Goal: Task Accomplishment & Management: Complete application form

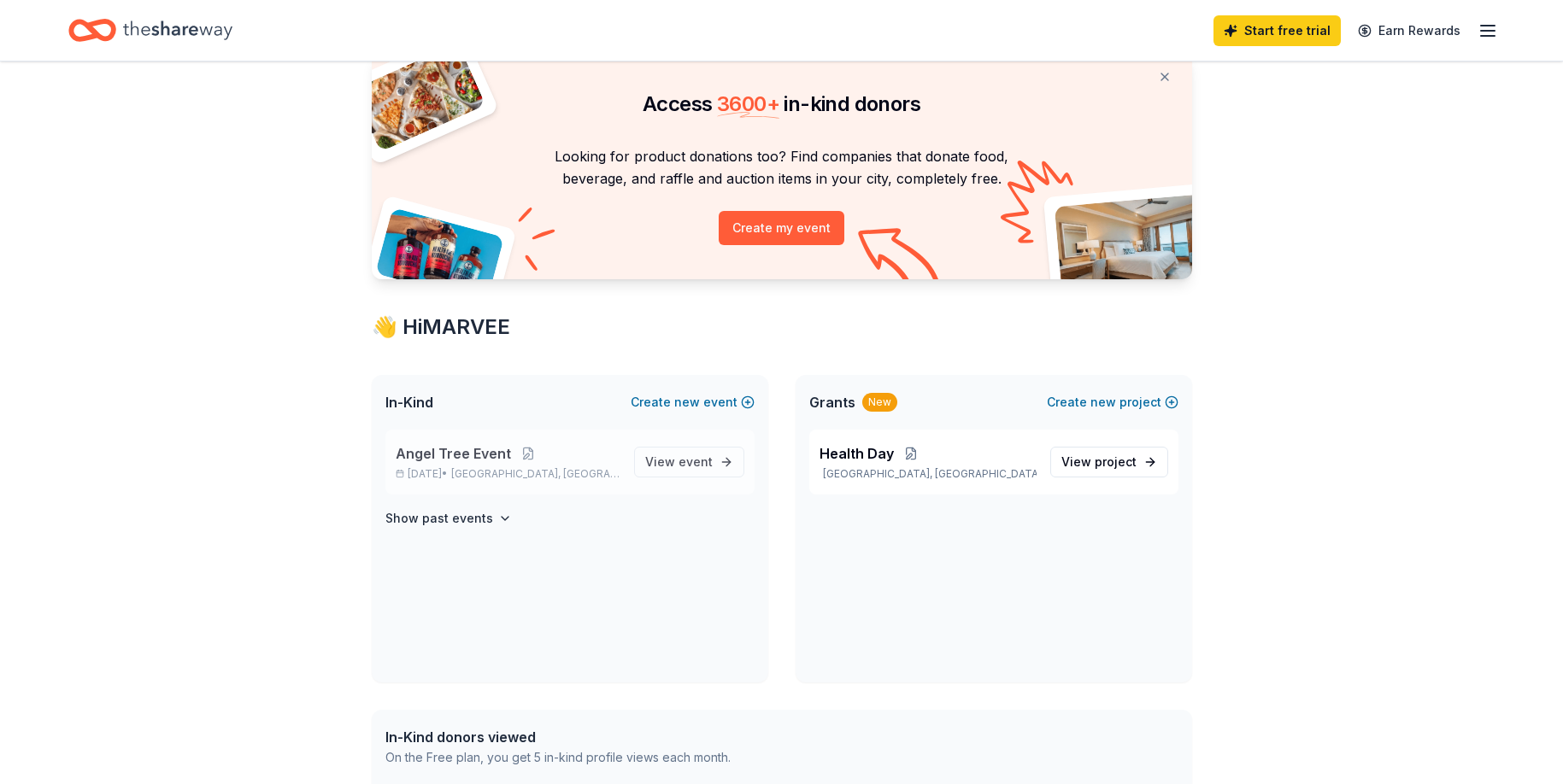
scroll to position [68, 0]
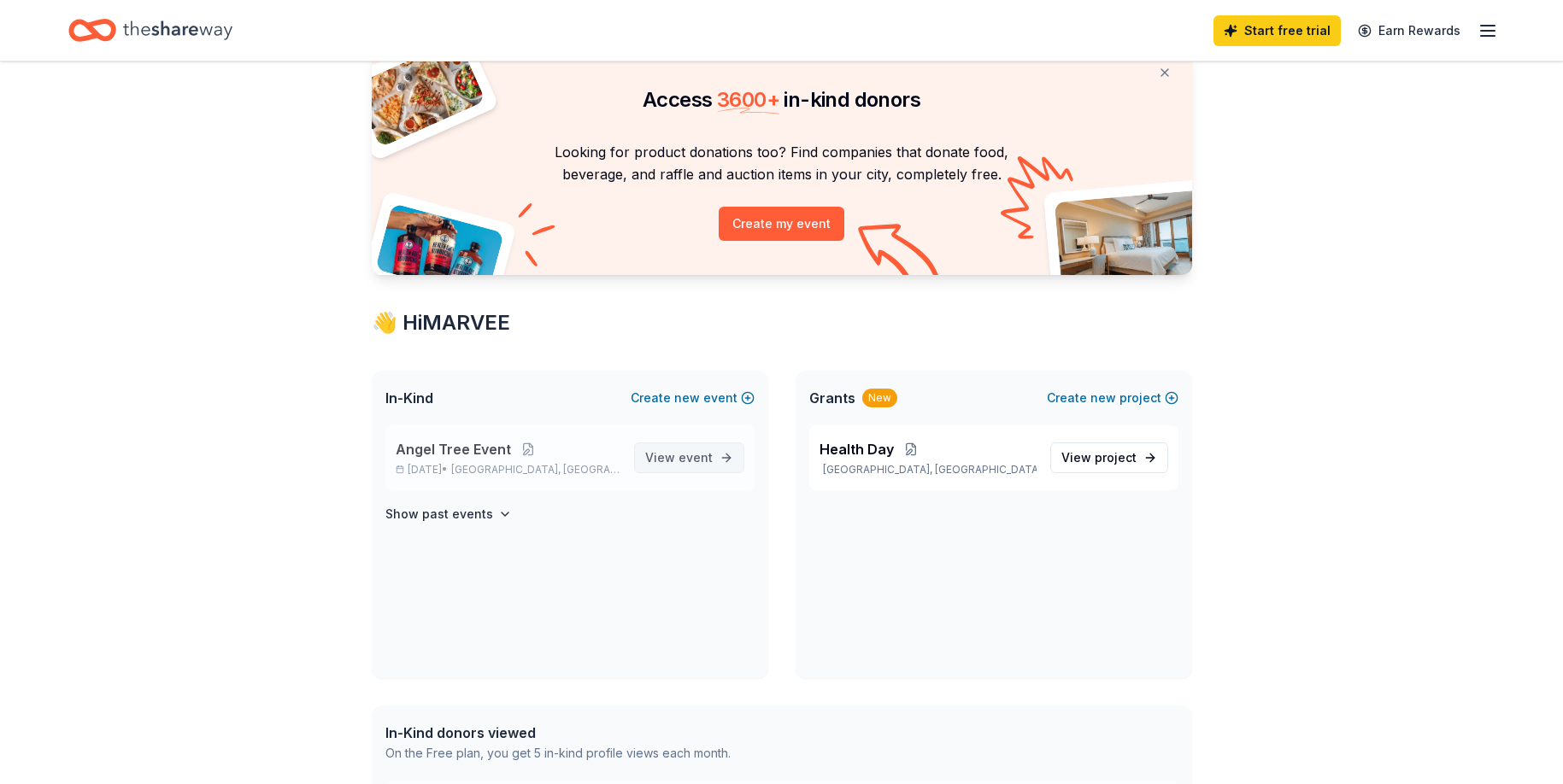
click at [731, 461] on link "View event" at bounding box center [689, 457] width 111 height 31
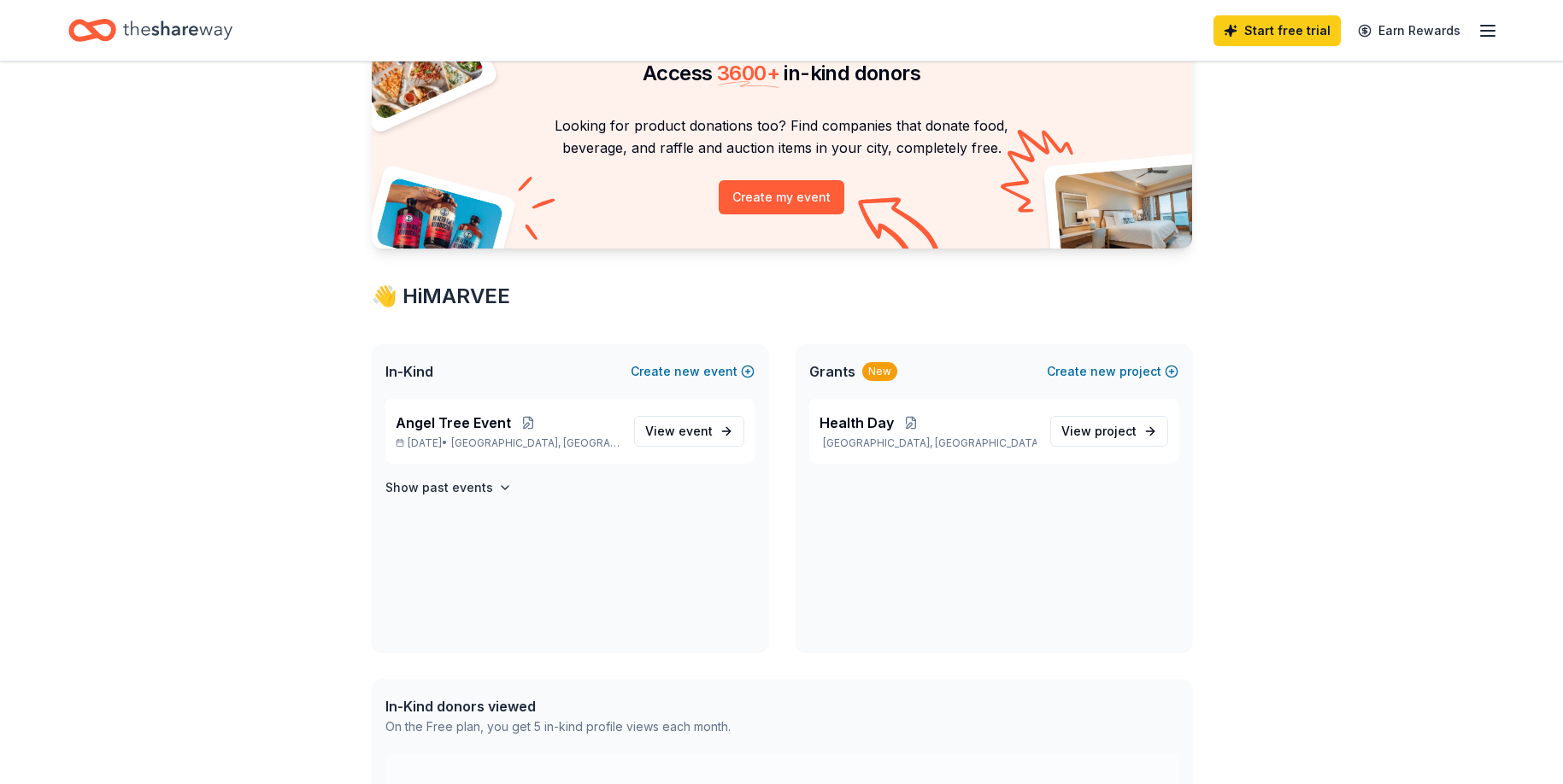
scroll to position [16, 0]
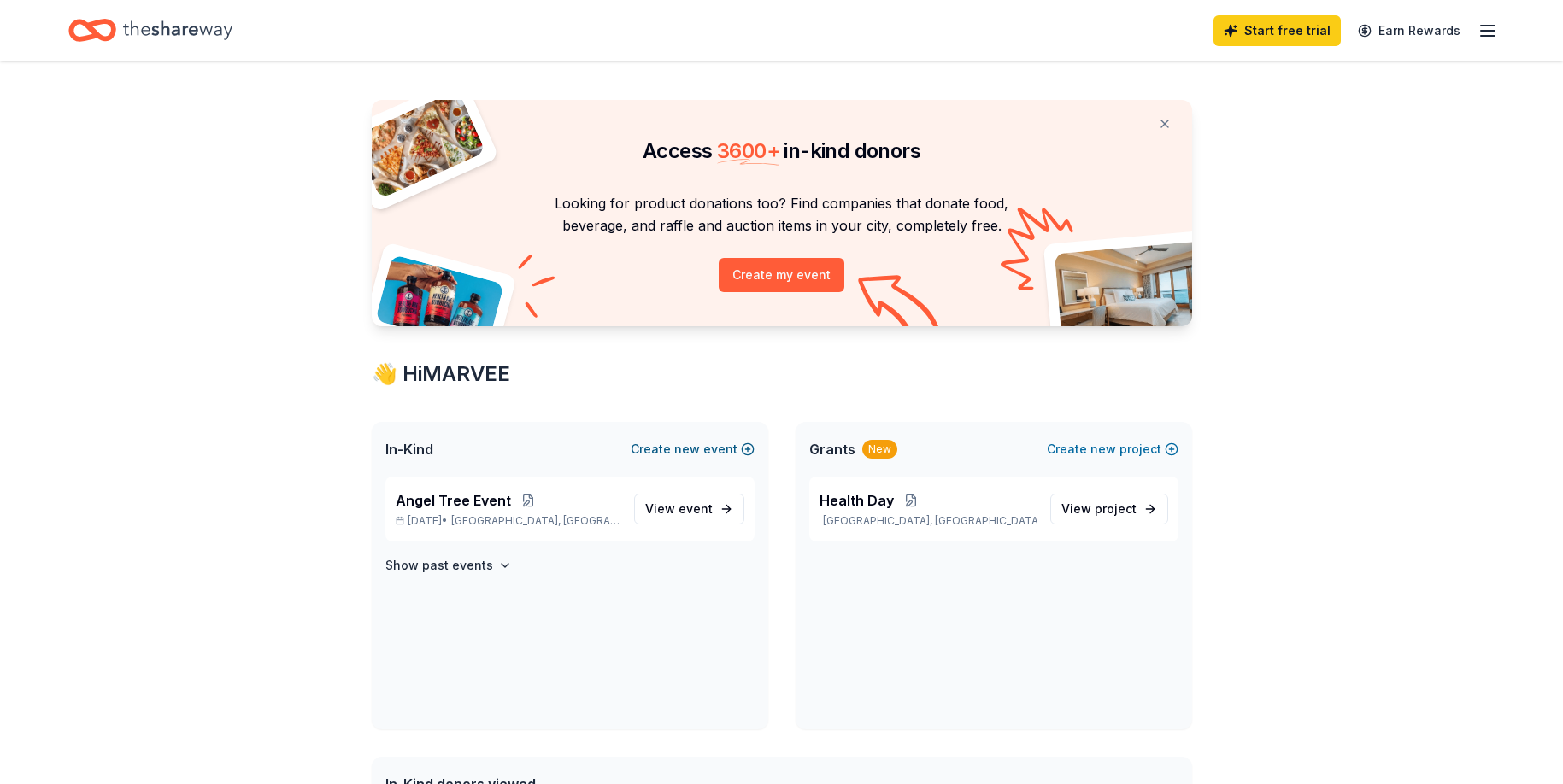
click at [694, 452] on span "new" at bounding box center [687, 449] width 26 height 21
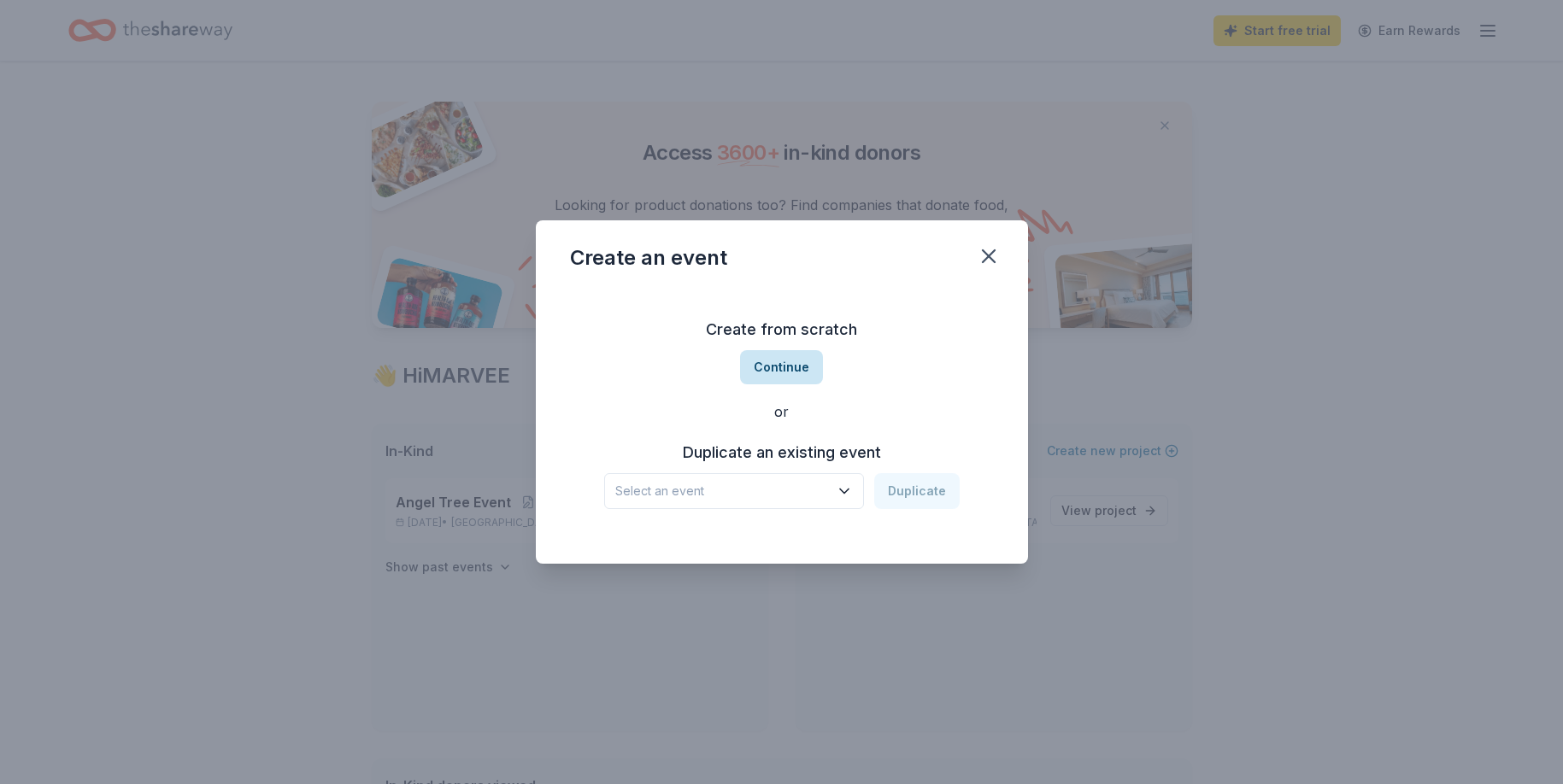
click at [773, 370] on button "Continue" at bounding box center [781, 367] width 83 height 34
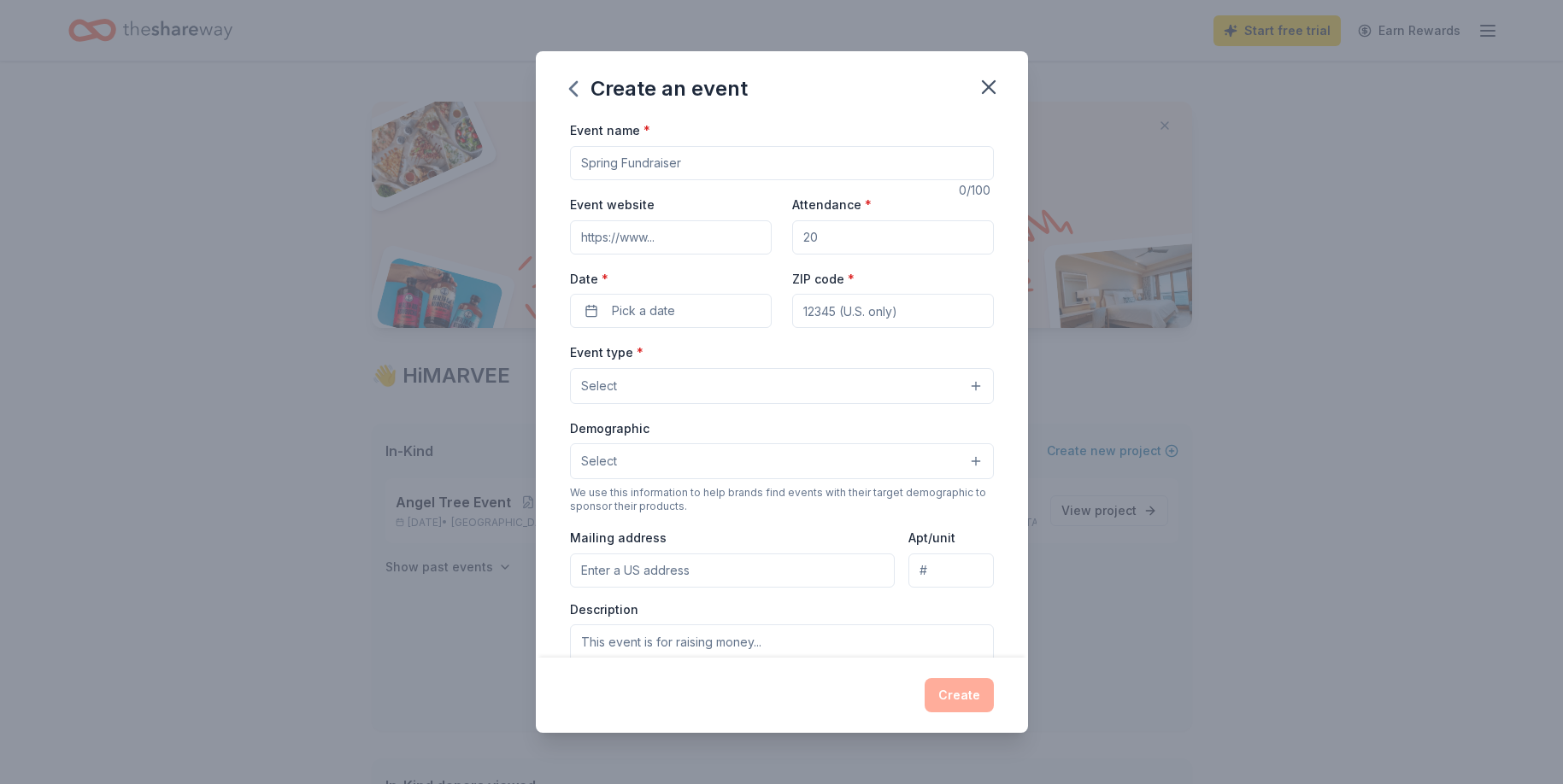
click at [667, 162] on input "Event name *" at bounding box center [782, 163] width 424 height 34
type input "Volunteer Appreciation Night"
click at [662, 239] on input "Event website" at bounding box center [671, 237] width 201 height 34
type input "[DOMAIN_NAME]"
drag, startPoint x: 851, startPoint y: 238, endPoint x: 784, endPoint y: 230, distance: 67.5
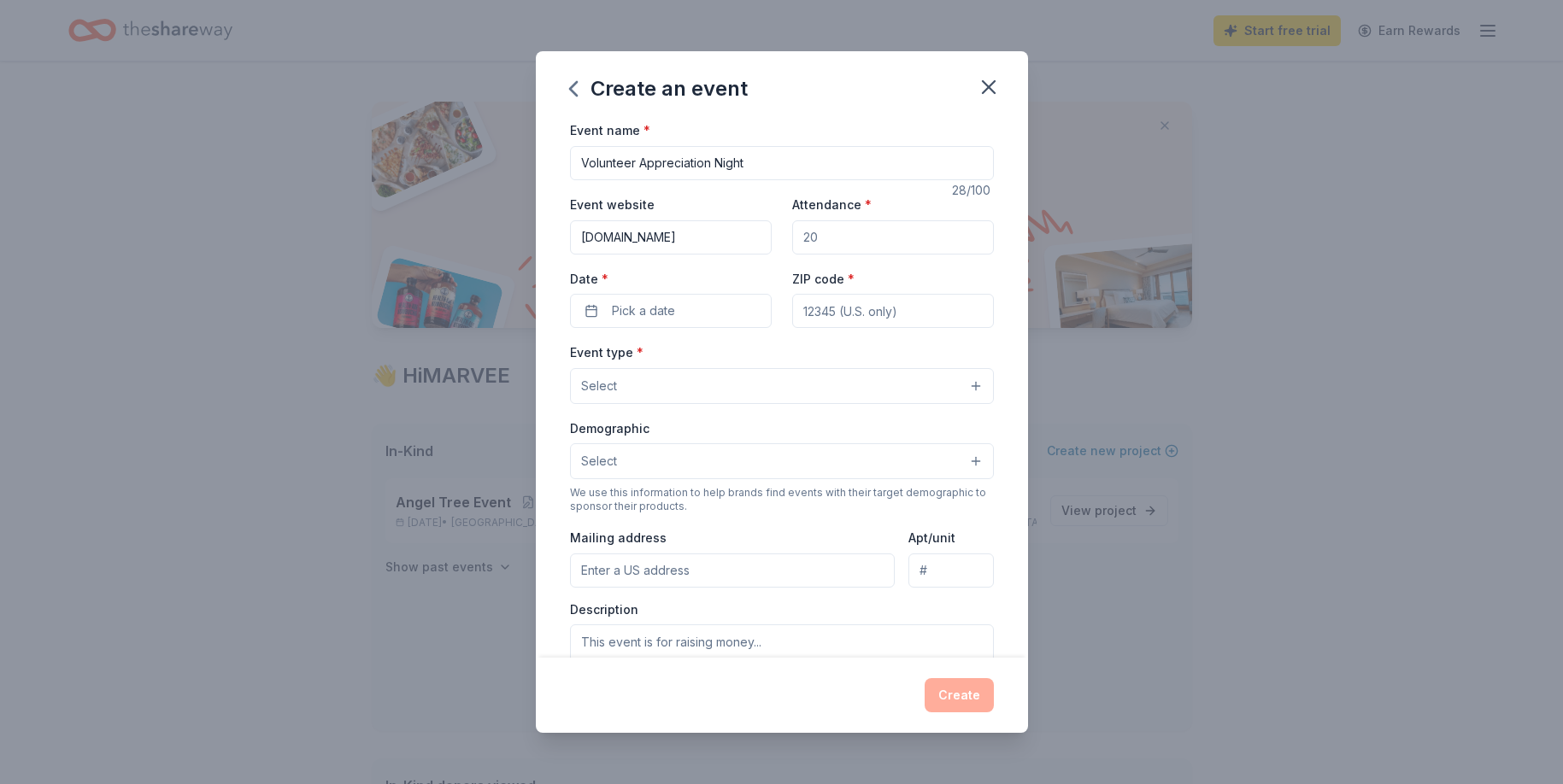
click at [784, 230] on div "Event website www.chatnchew.org Attendance * Date * Pick a date ZIP code *" at bounding box center [782, 261] width 424 height 134
type input "50"
click at [628, 319] on span "Pick a date" at bounding box center [643, 311] width 63 height 21
drag, startPoint x: 761, startPoint y: 499, endPoint x: 783, endPoint y: 487, distance: 25.1
click at [762, 498] on button "20" at bounding box center [763, 495] width 31 height 31
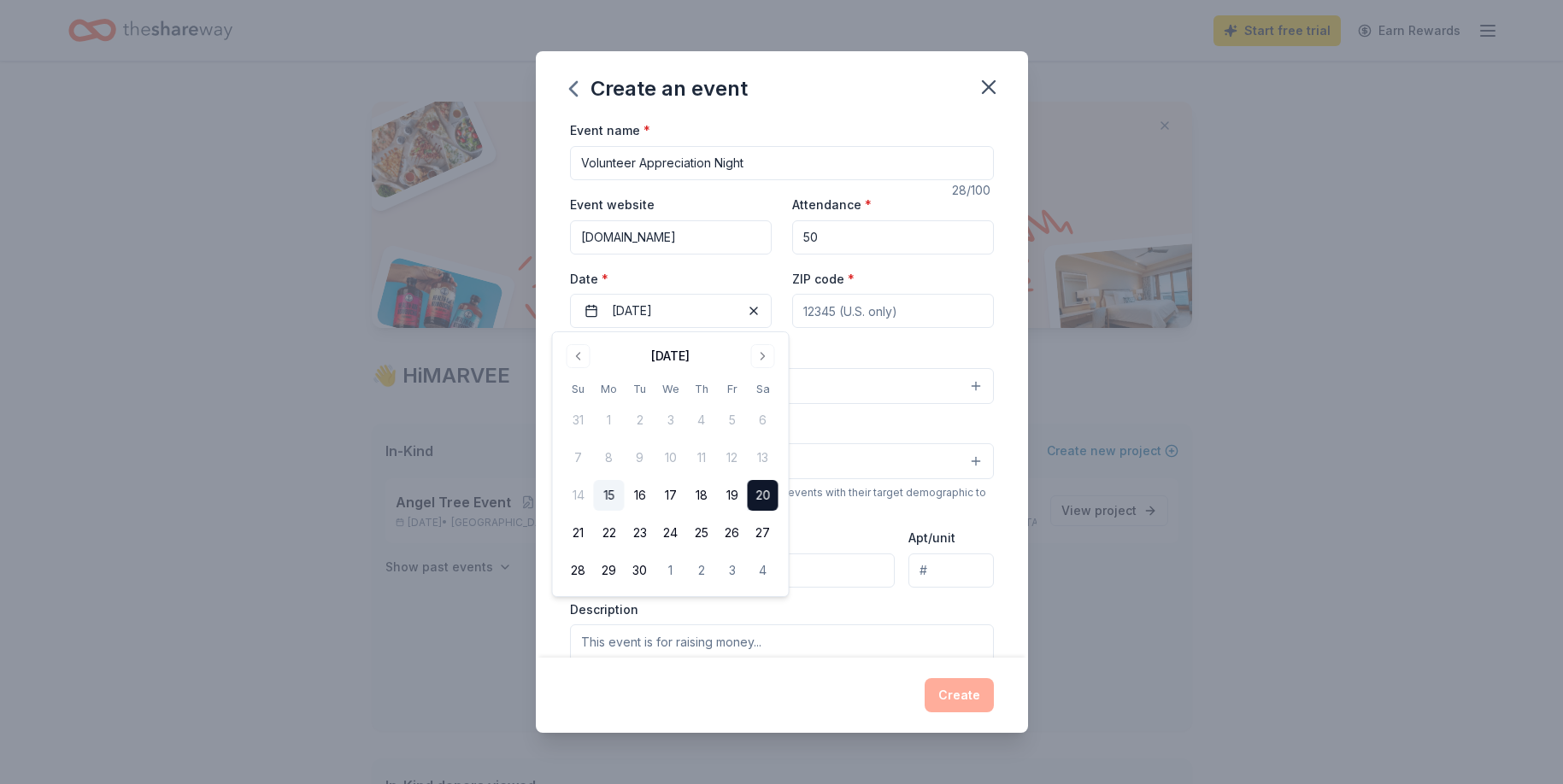
click at [896, 311] on input "ZIP code *" at bounding box center [892, 311] width 201 height 34
type input "G"
type input "76092"
click at [710, 392] on button "Select" at bounding box center [782, 386] width 424 height 36
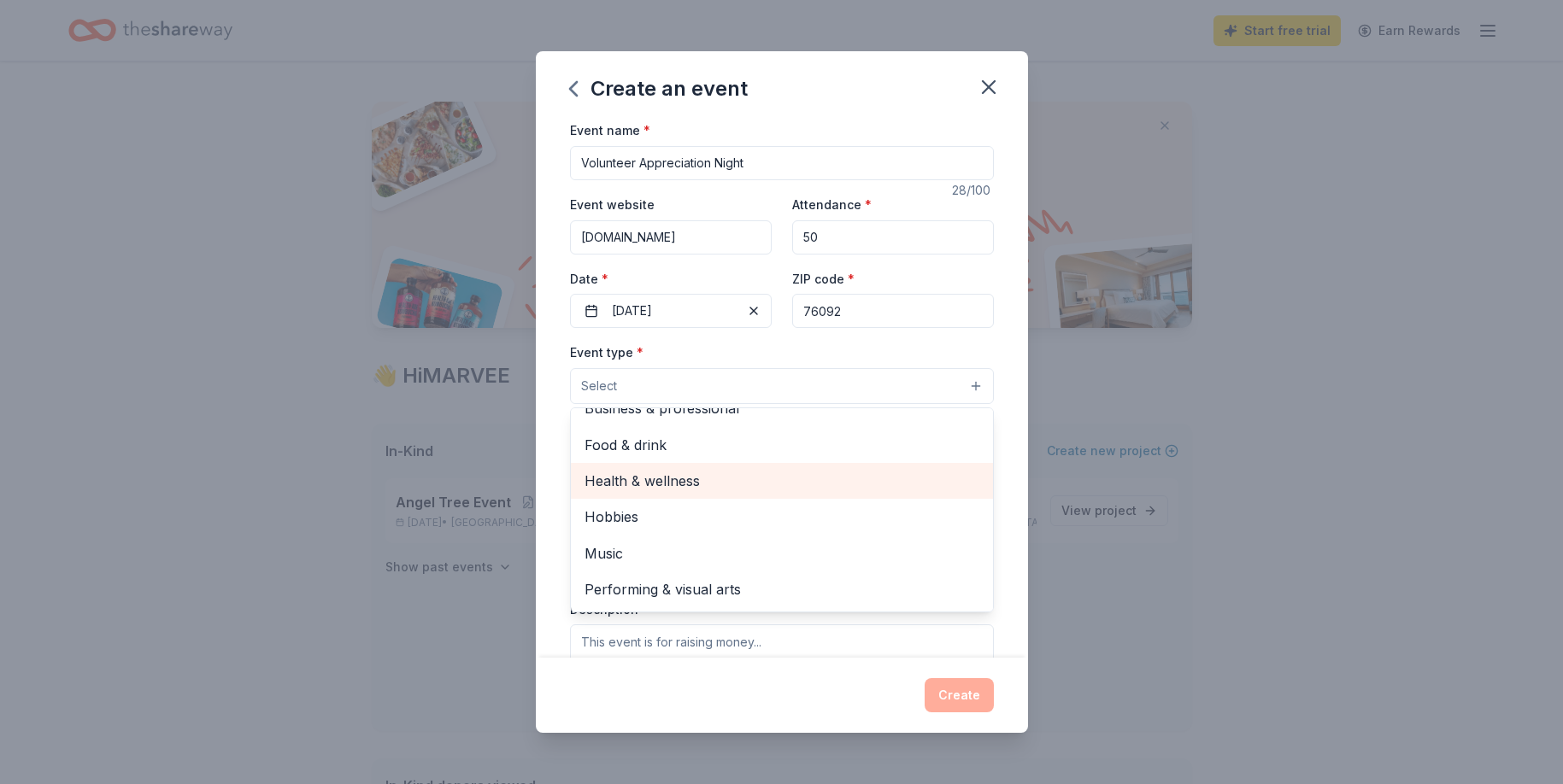
scroll to position [0, 0]
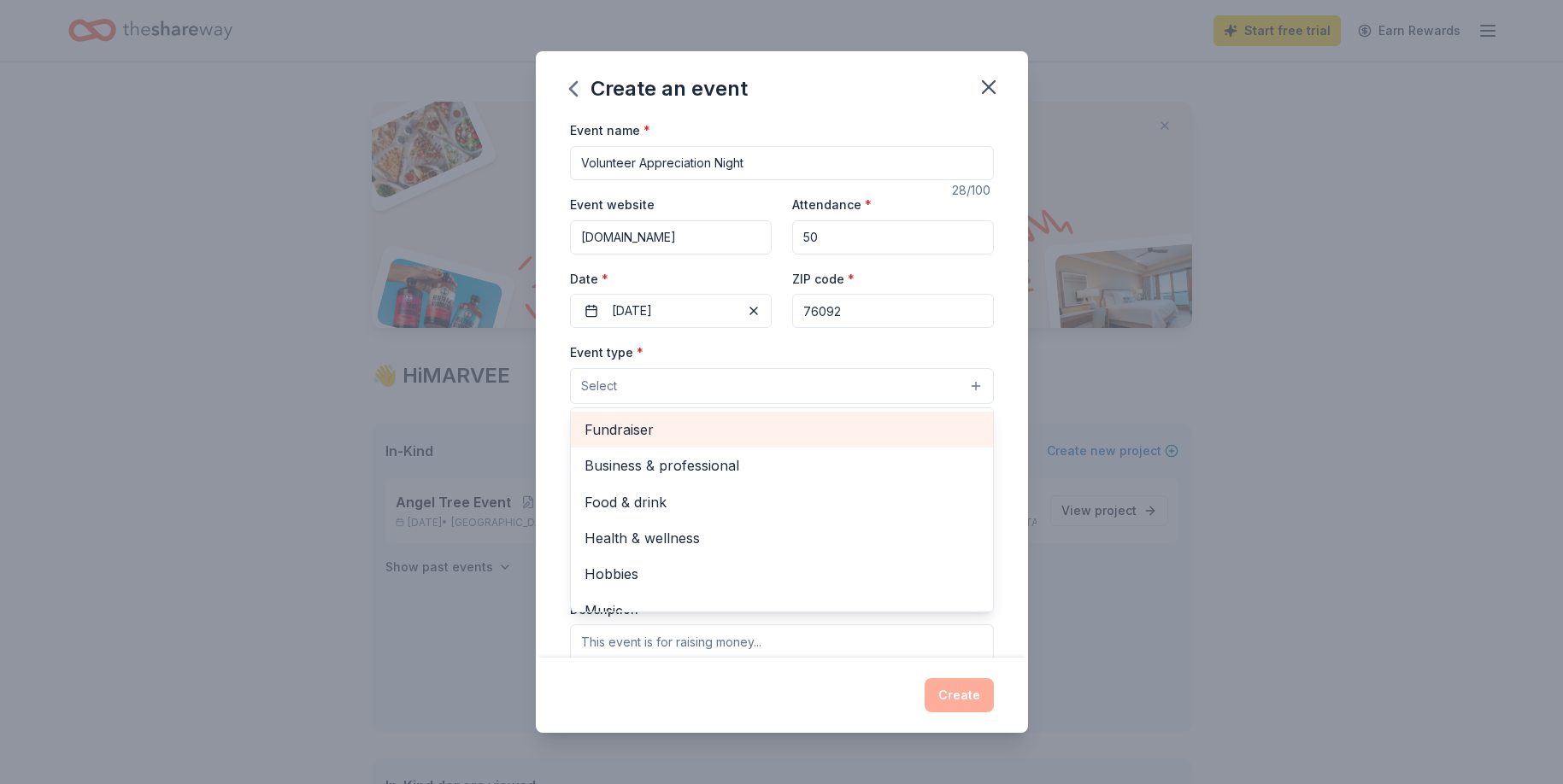
click at [688, 438] on span "Fundraiser" at bounding box center [782, 429] width 395 height 22
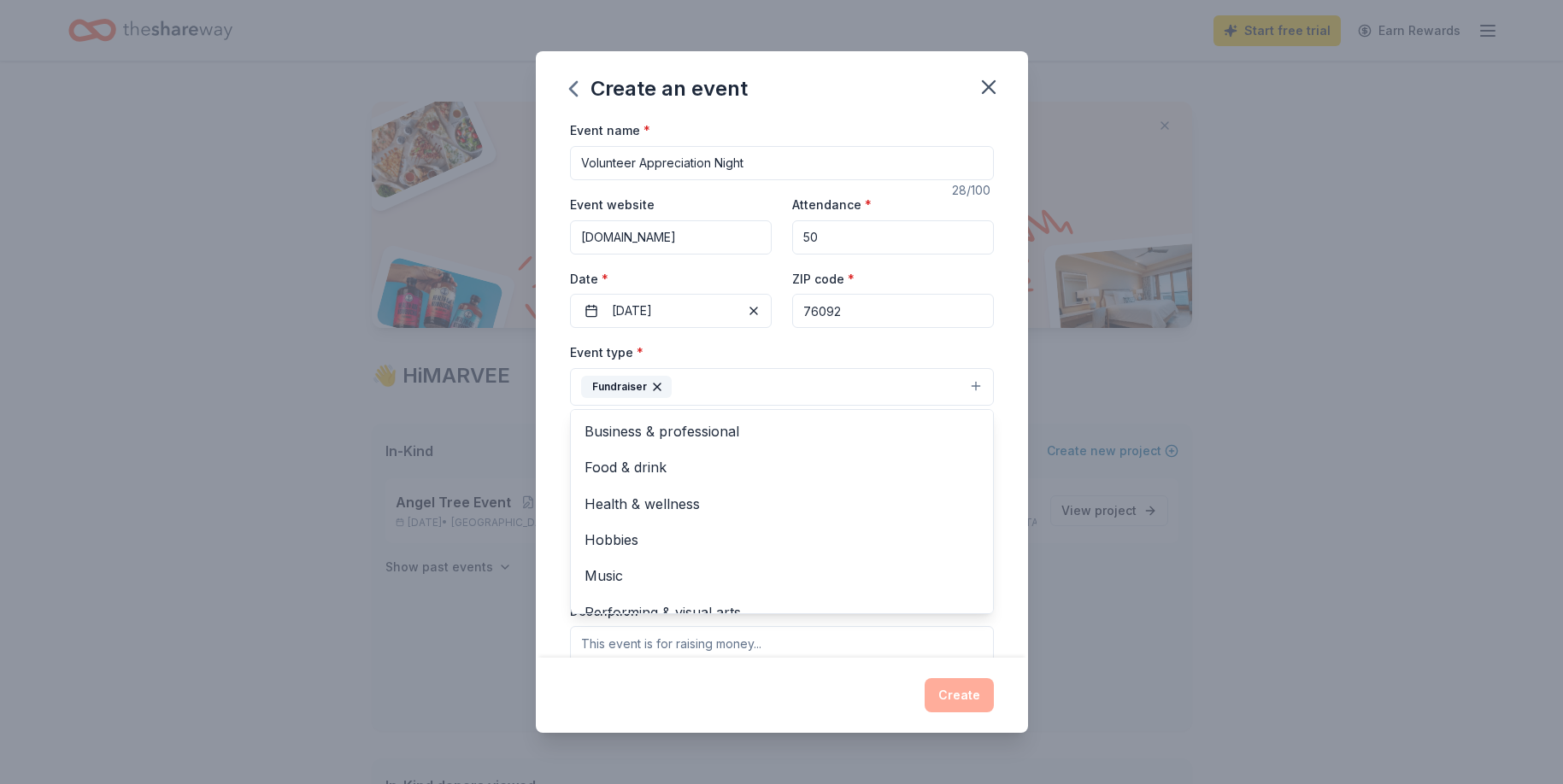
click at [536, 449] on div "Event name * Volunteer Appreciation Night 28 /100 Event website www.chatnchew.o…" at bounding box center [782, 388] width 492 height 537
click at [685, 472] on button "Select" at bounding box center [782, 463] width 424 height 36
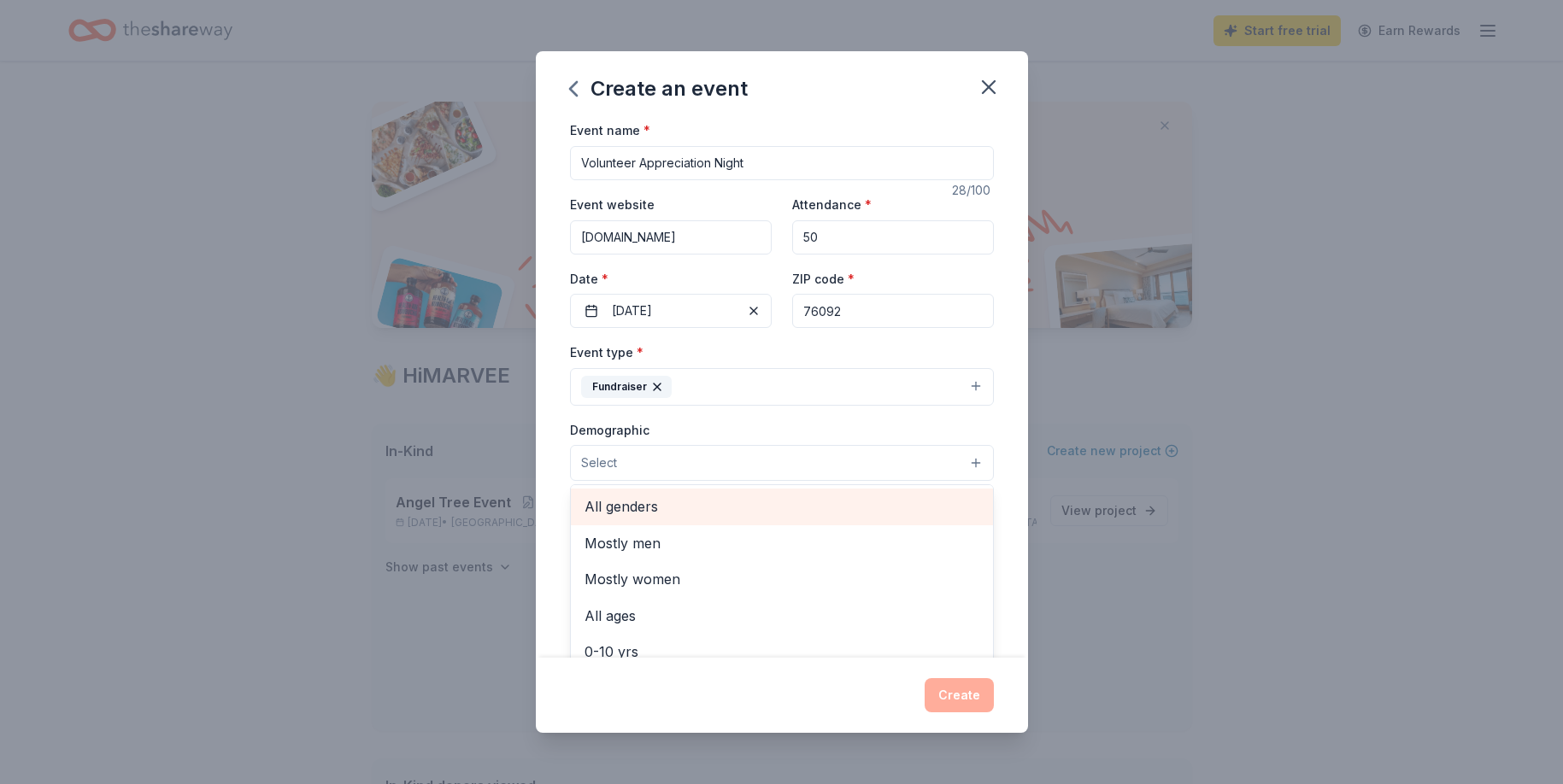
click at [691, 493] on div "All genders" at bounding box center [782, 506] width 422 height 36
click at [526, 506] on div "Create an event Event name * Volunteer Appreciation Night 28 /100 Event website…" at bounding box center [782, 392] width 1563 height 784
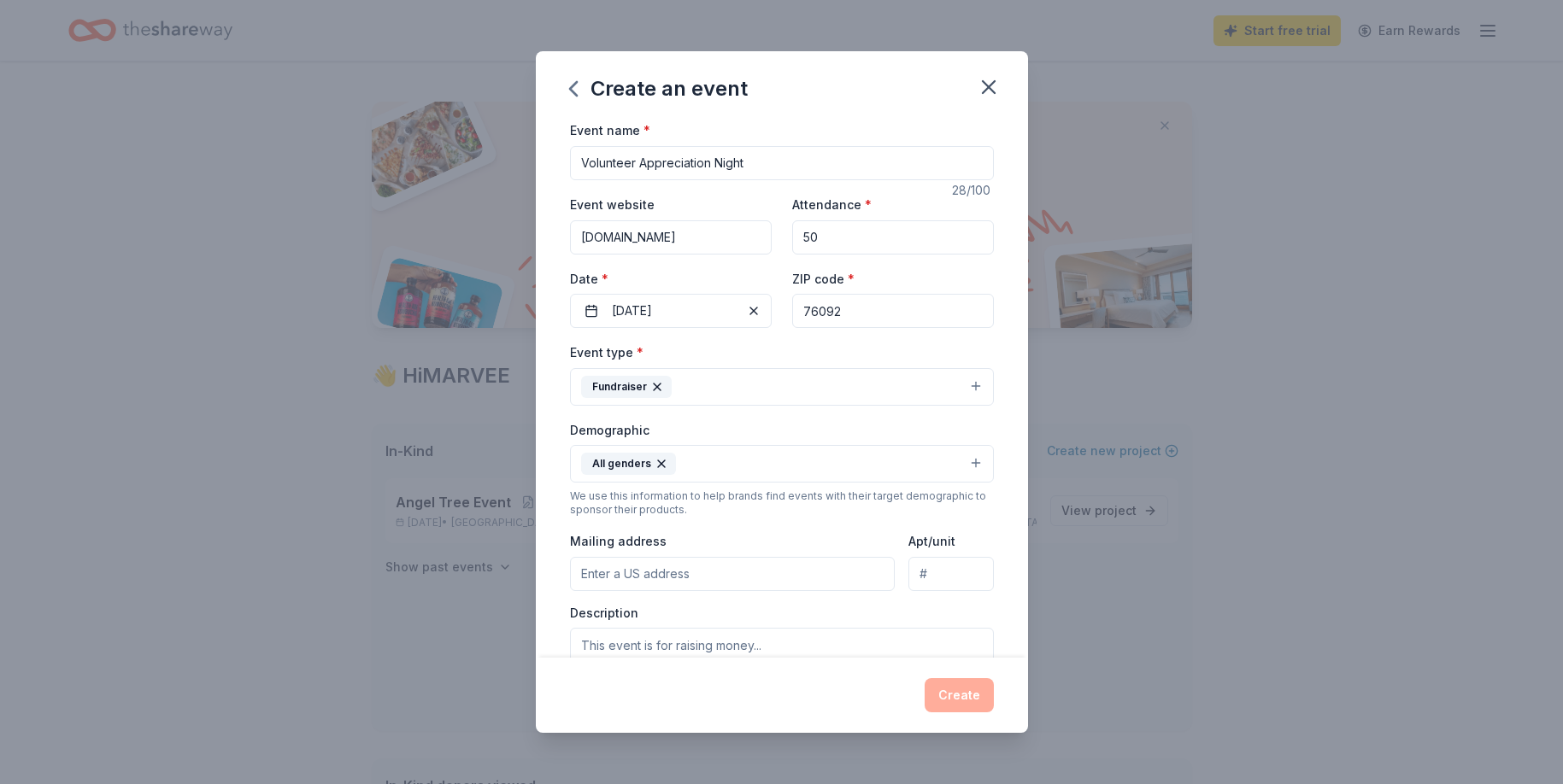
click at [741, 469] on button "All genders" at bounding box center [782, 464] width 424 height 38
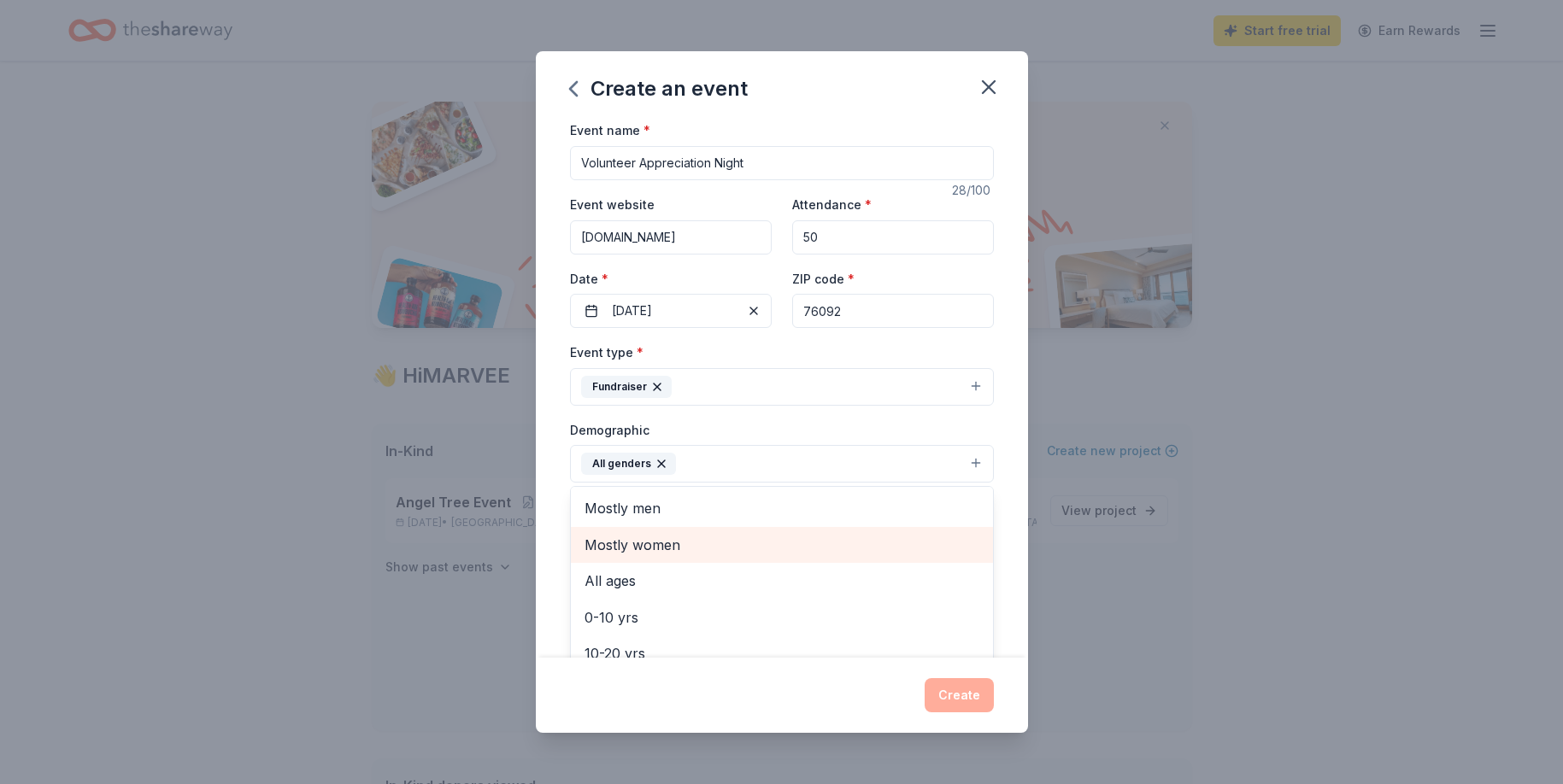
click at [596, 536] on span "Mostly women" at bounding box center [782, 545] width 395 height 22
click at [542, 535] on div "Event name * Volunteer Appreciation Night 28 /100 Event website www.chatnchew.o…" at bounding box center [782, 388] width 492 height 537
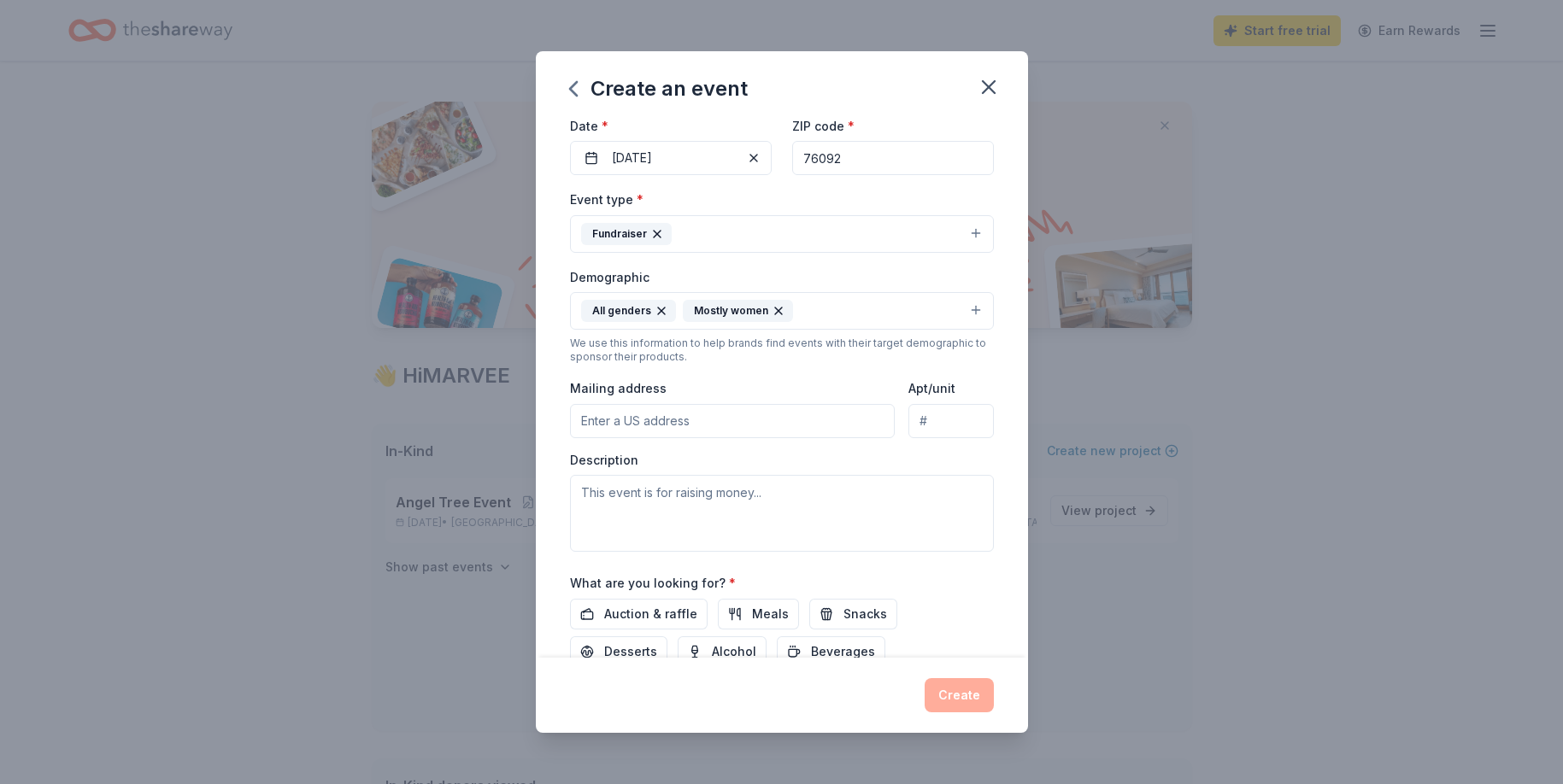
scroll to position [193, 0]
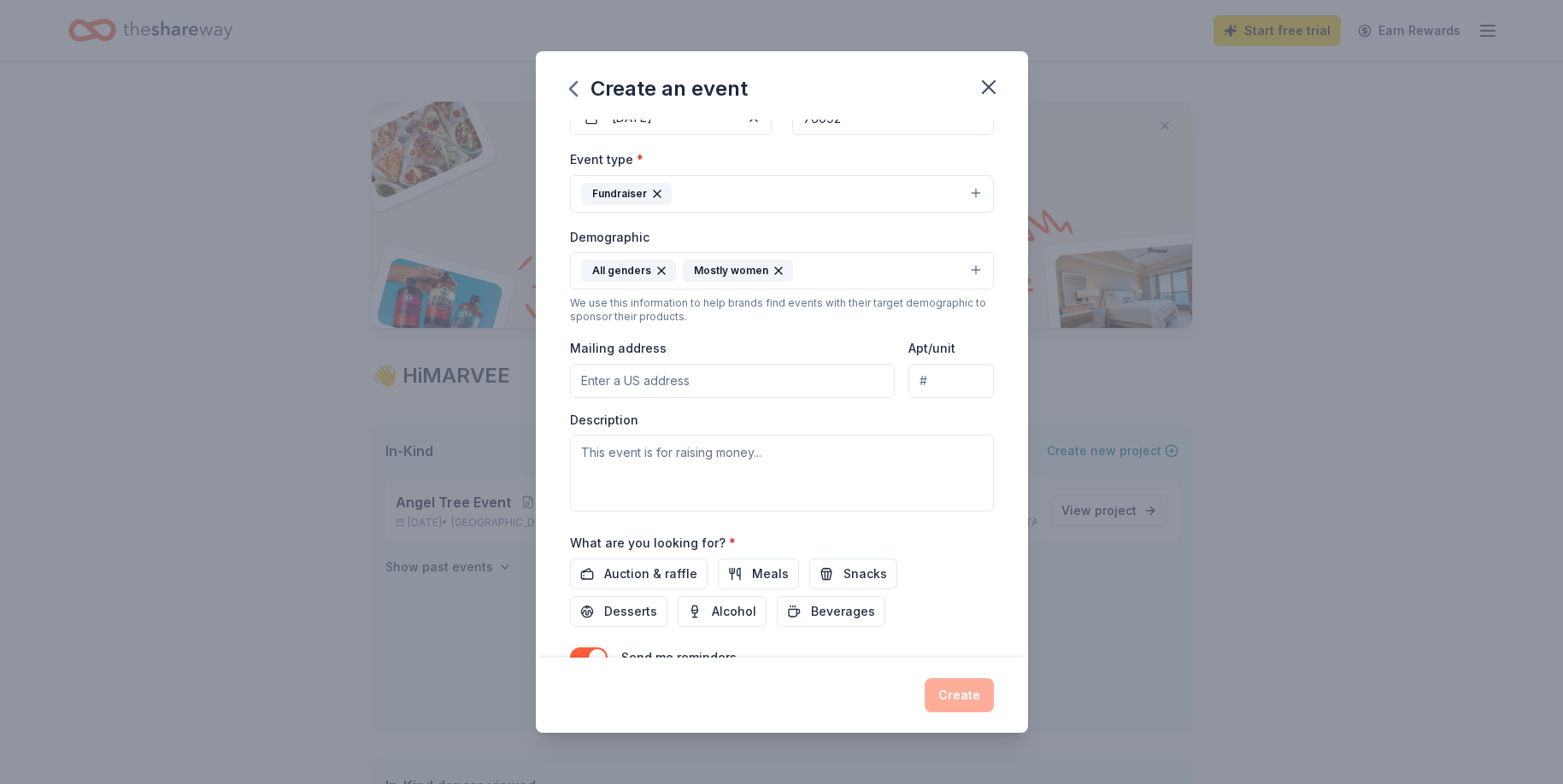
click at [761, 375] on input "Mailing address" at bounding box center [733, 381] width 326 height 34
type input "2140 E Southlake Boulevard"
type input "L420"
click at [748, 467] on textarea at bounding box center [782, 472] width 424 height 77
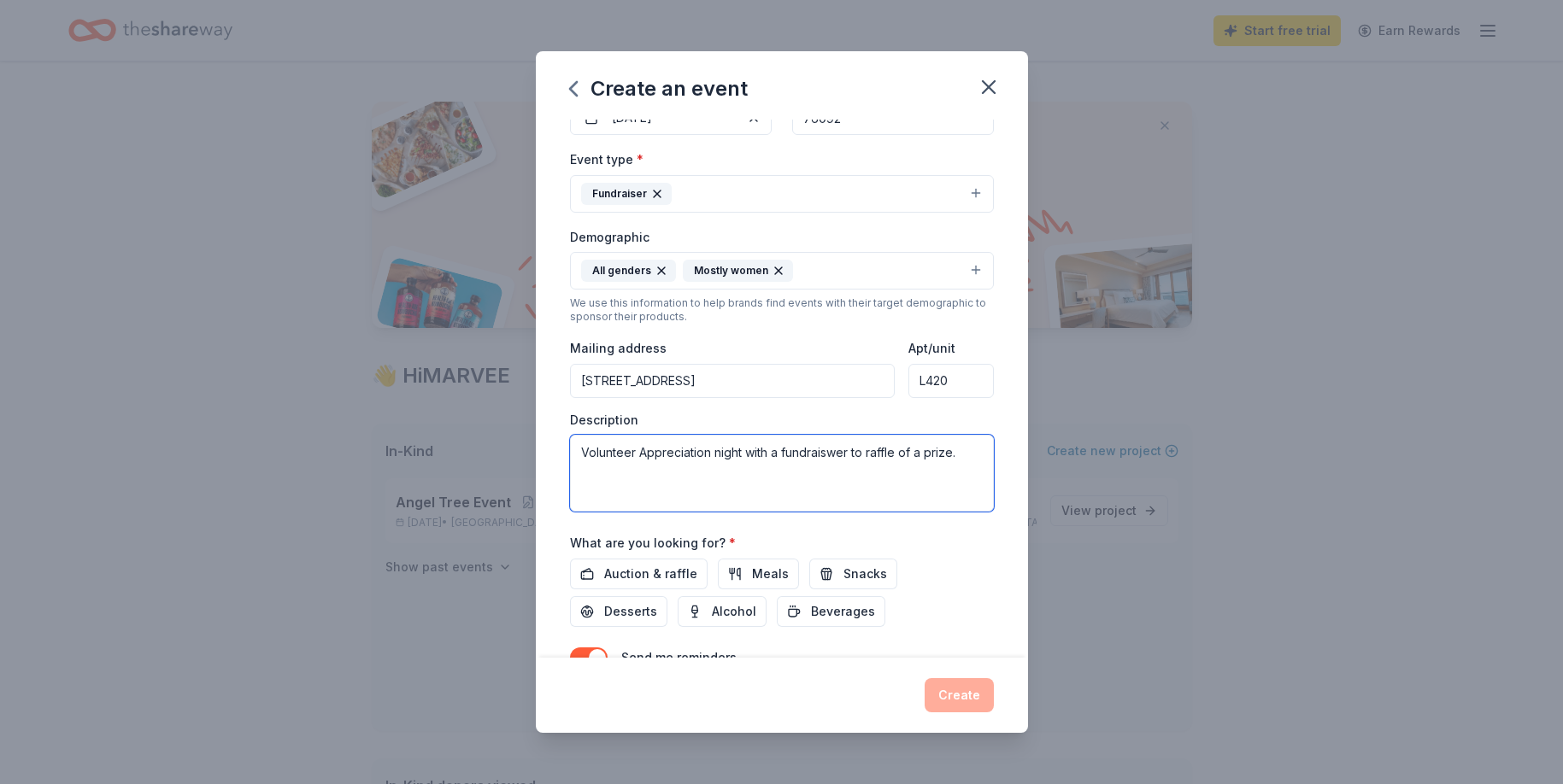
click at [836, 449] on textarea "Volunteer Appreciation night with a fundraiswer to raffle of a prize." at bounding box center [782, 472] width 424 height 77
type textarea "Volunteer Appreciation night with a fundraiser to raffle of a prize."
drag, startPoint x: 955, startPoint y: 456, endPoint x: 493, endPoint y: 444, distance: 462.2
click at [493, 444] on div "Create an event Event name * Volunteer Appreciation Night 28 /100 Event website…" at bounding box center [782, 392] width 1563 height 784
click at [769, 463] on textarea at bounding box center [782, 472] width 424 height 77
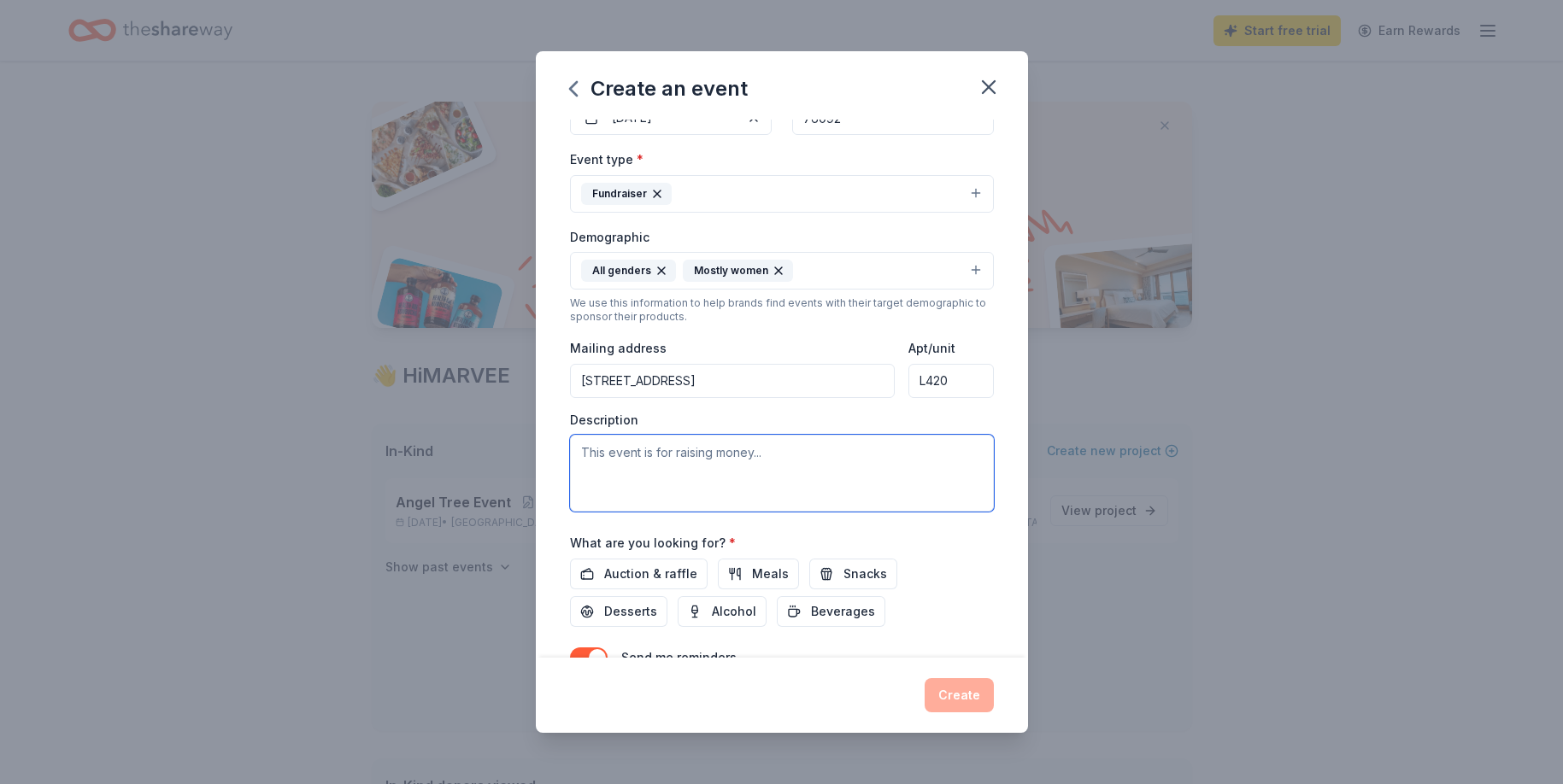
paste textarea "Volunteer Appreciation Night featuring a Raffle Prize Drawing"
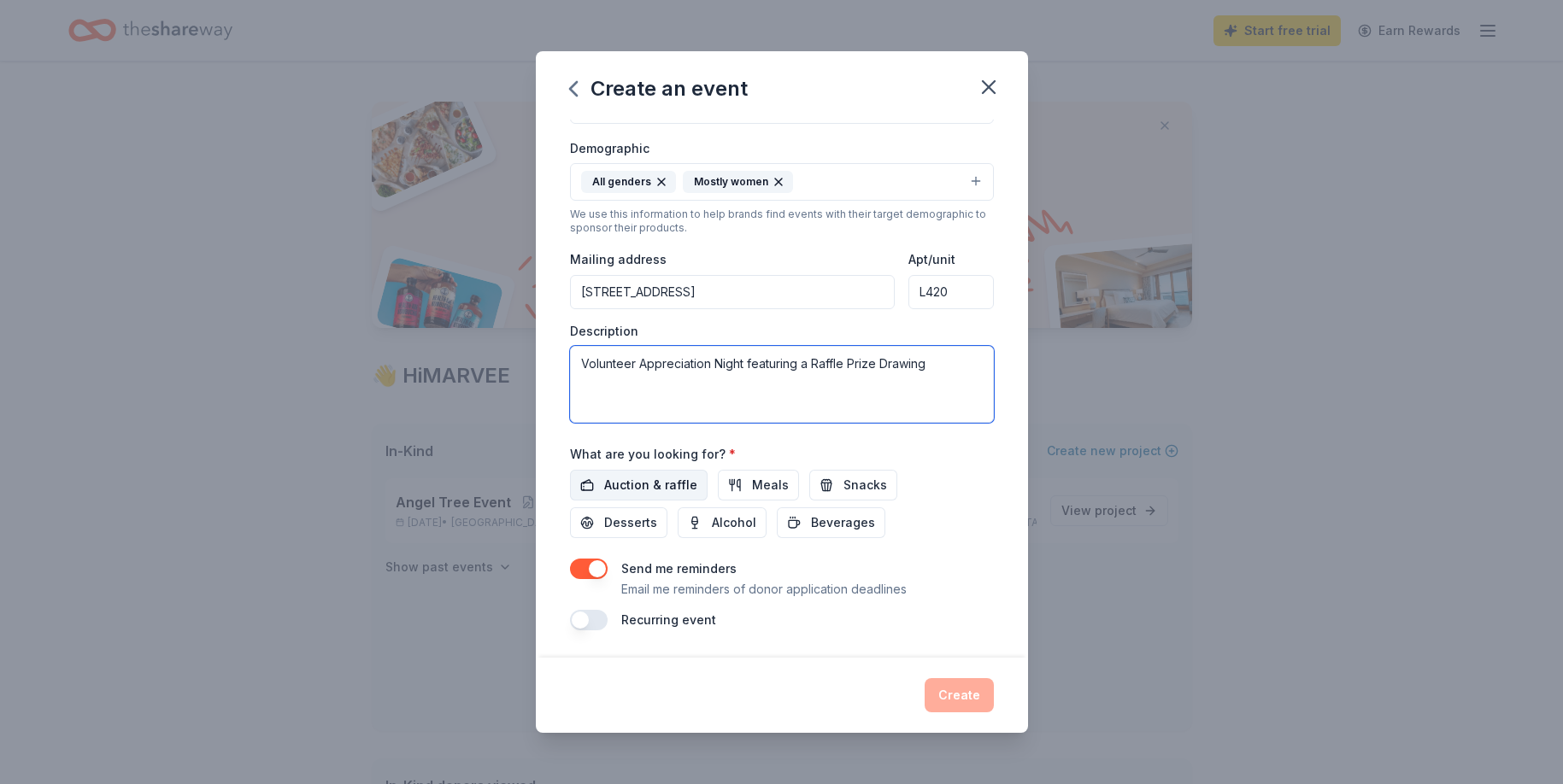
type textarea "Volunteer Appreciation Night featuring a Raffle Prize Drawing"
click at [667, 491] on span "Auction & raffle" at bounding box center [650, 485] width 93 height 21
click at [594, 573] on button "button" at bounding box center [589, 569] width 38 height 21
click at [959, 705] on button "Create" at bounding box center [958, 695] width 69 height 34
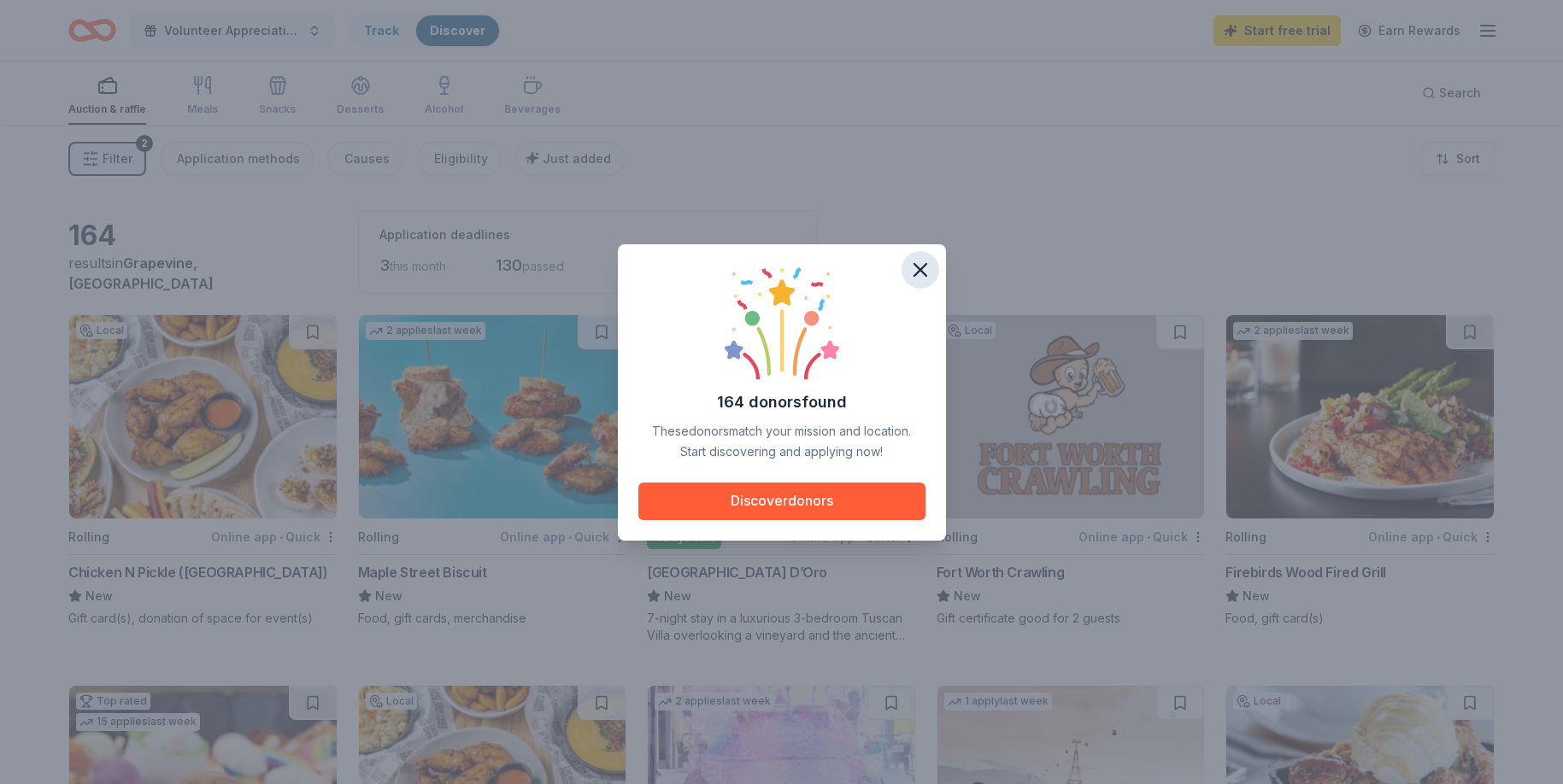
click at [919, 267] on icon "button" at bounding box center [920, 270] width 12 height 12
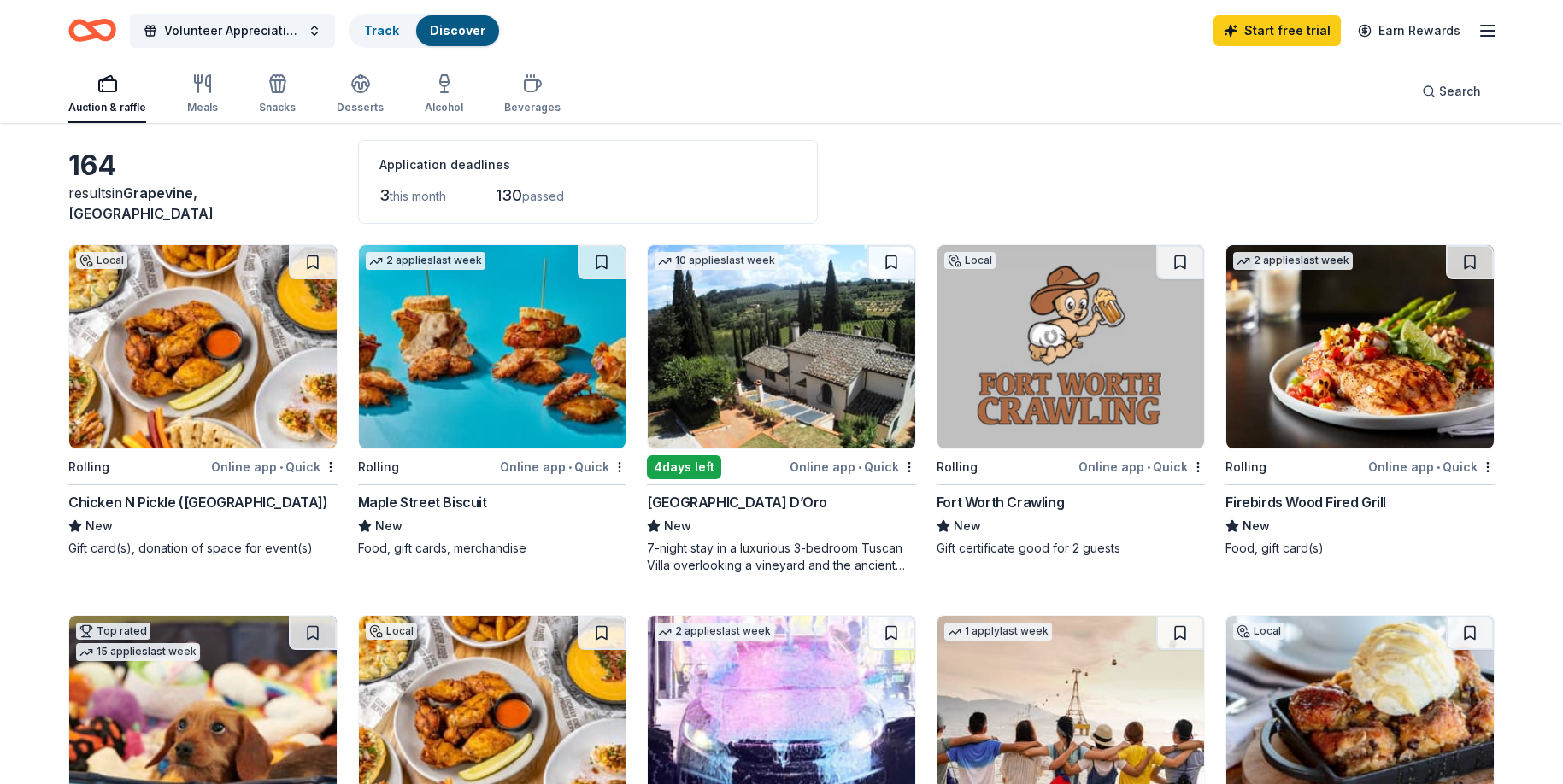
scroll to position [75, 0]
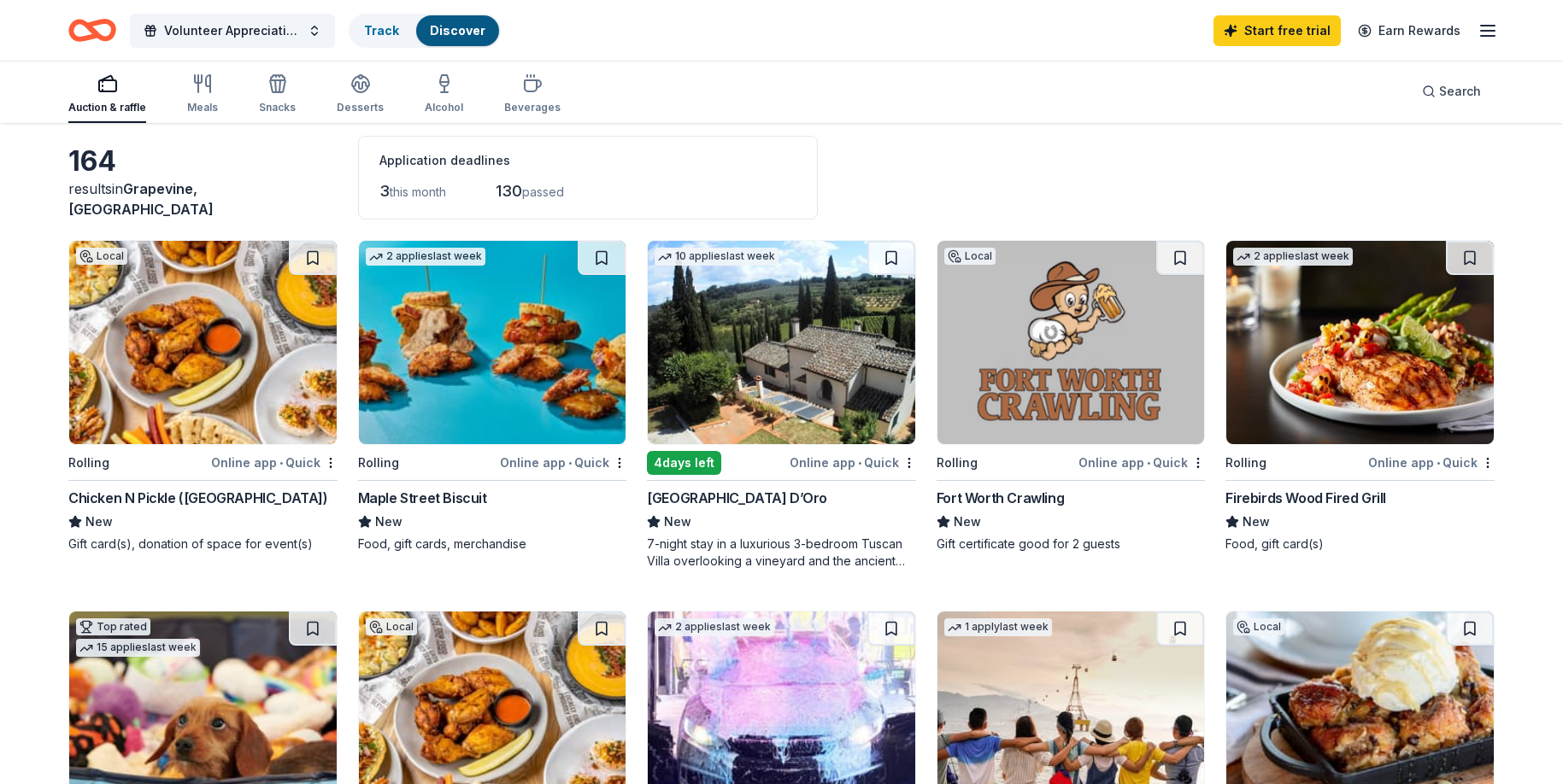
click at [702, 469] on div "4 days left" at bounding box center [684, 463] width 75 height 24
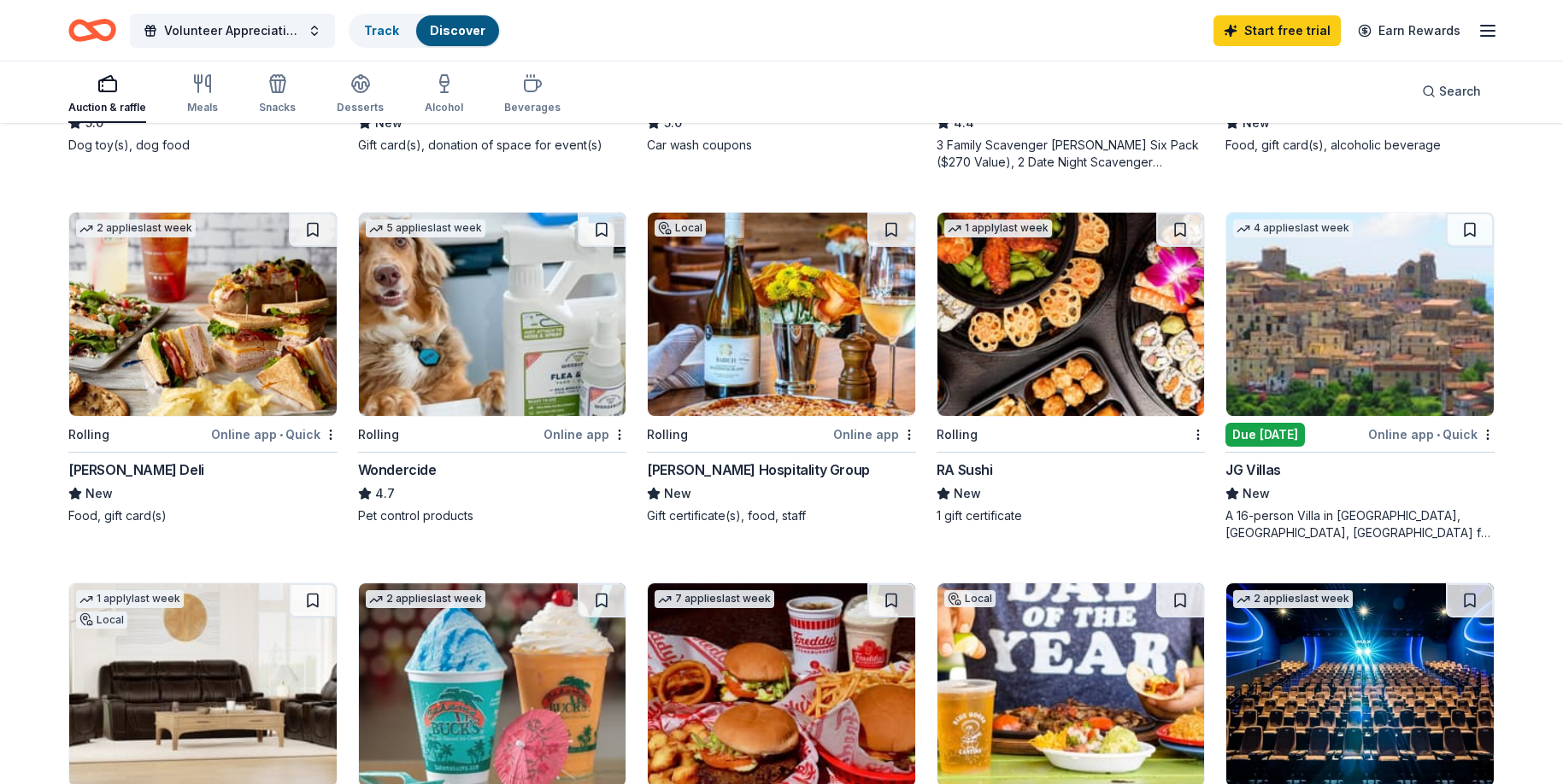
scroll to position [850, 0]
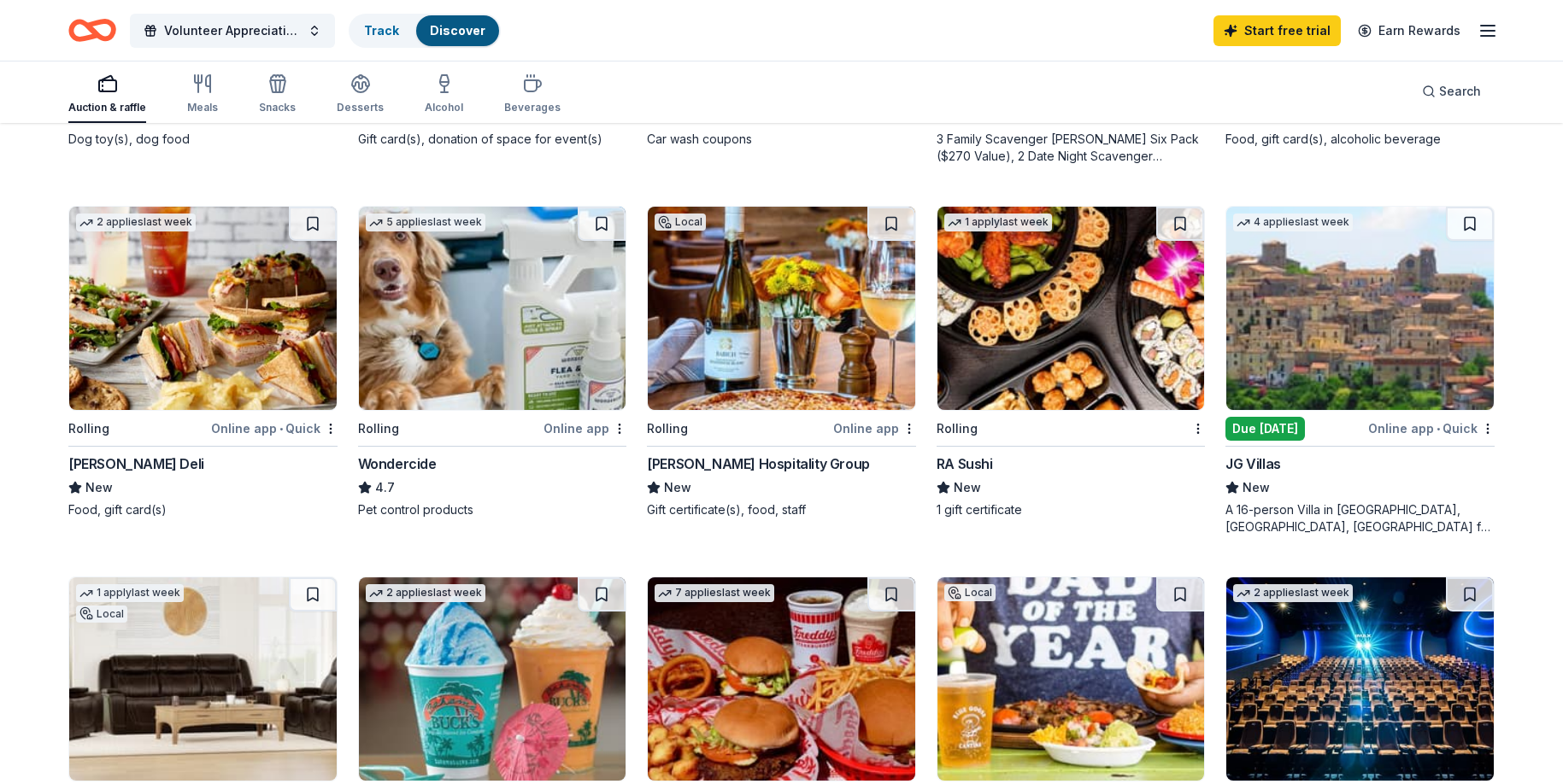
click at [1281, 372] on img at bounding box center [1360, 308] width 267 height 203
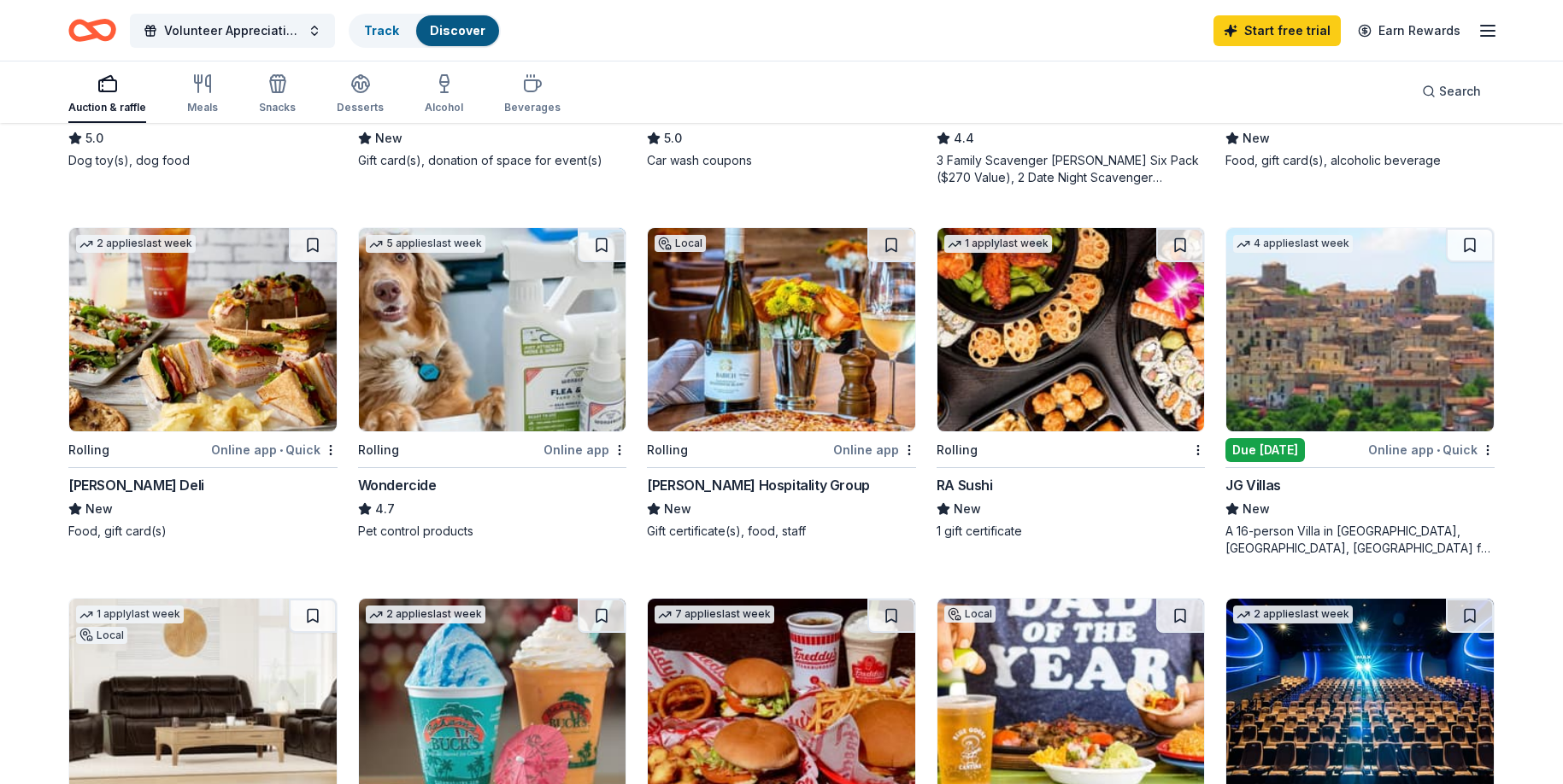
scroll to position [832, 0]
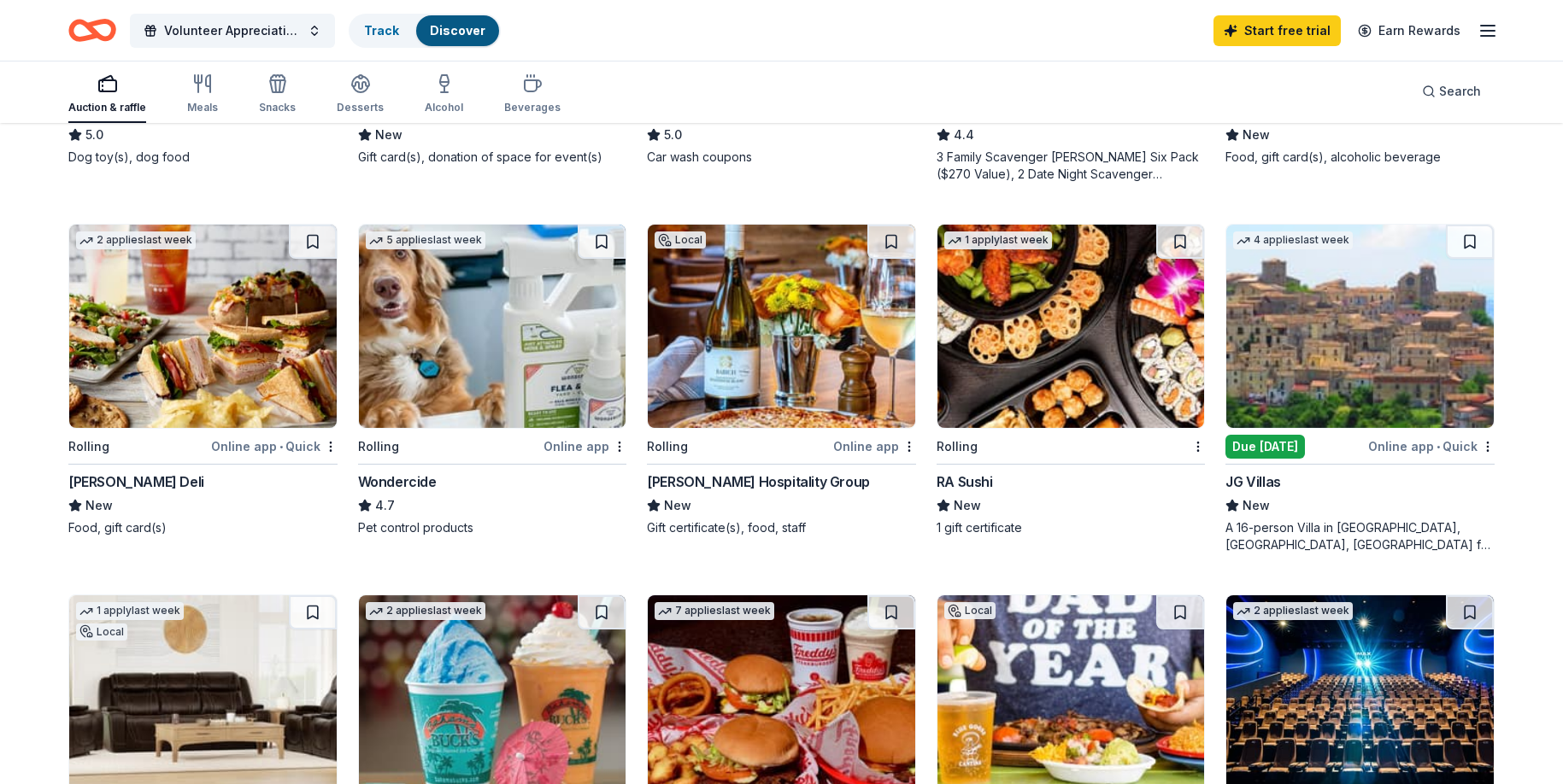
click at [760, 344] on img at bounding box center [782, 326] width 267 height 203
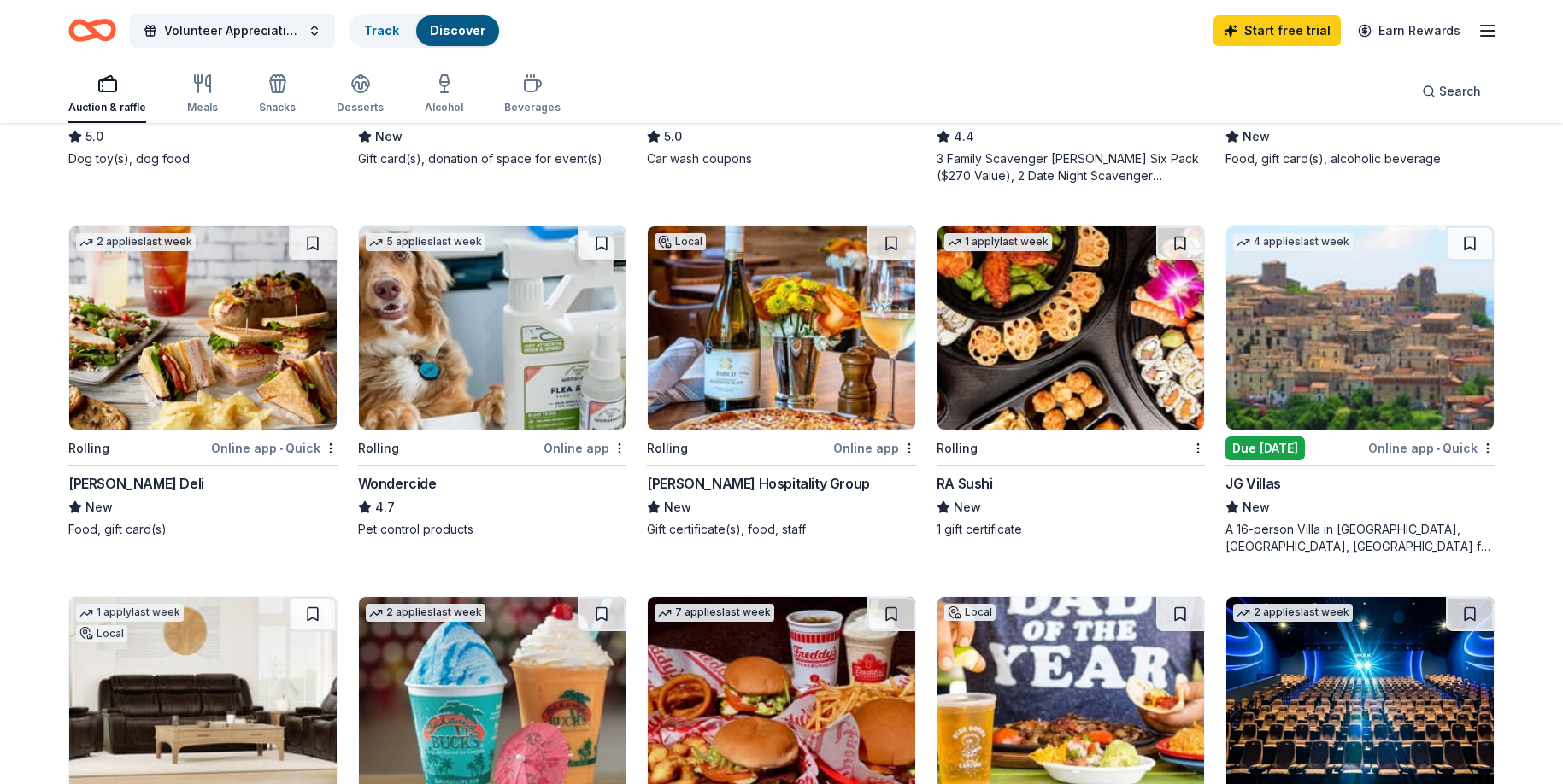
click at [1100, 355] on img at bounding box center [1071, 328] width 267 height 203
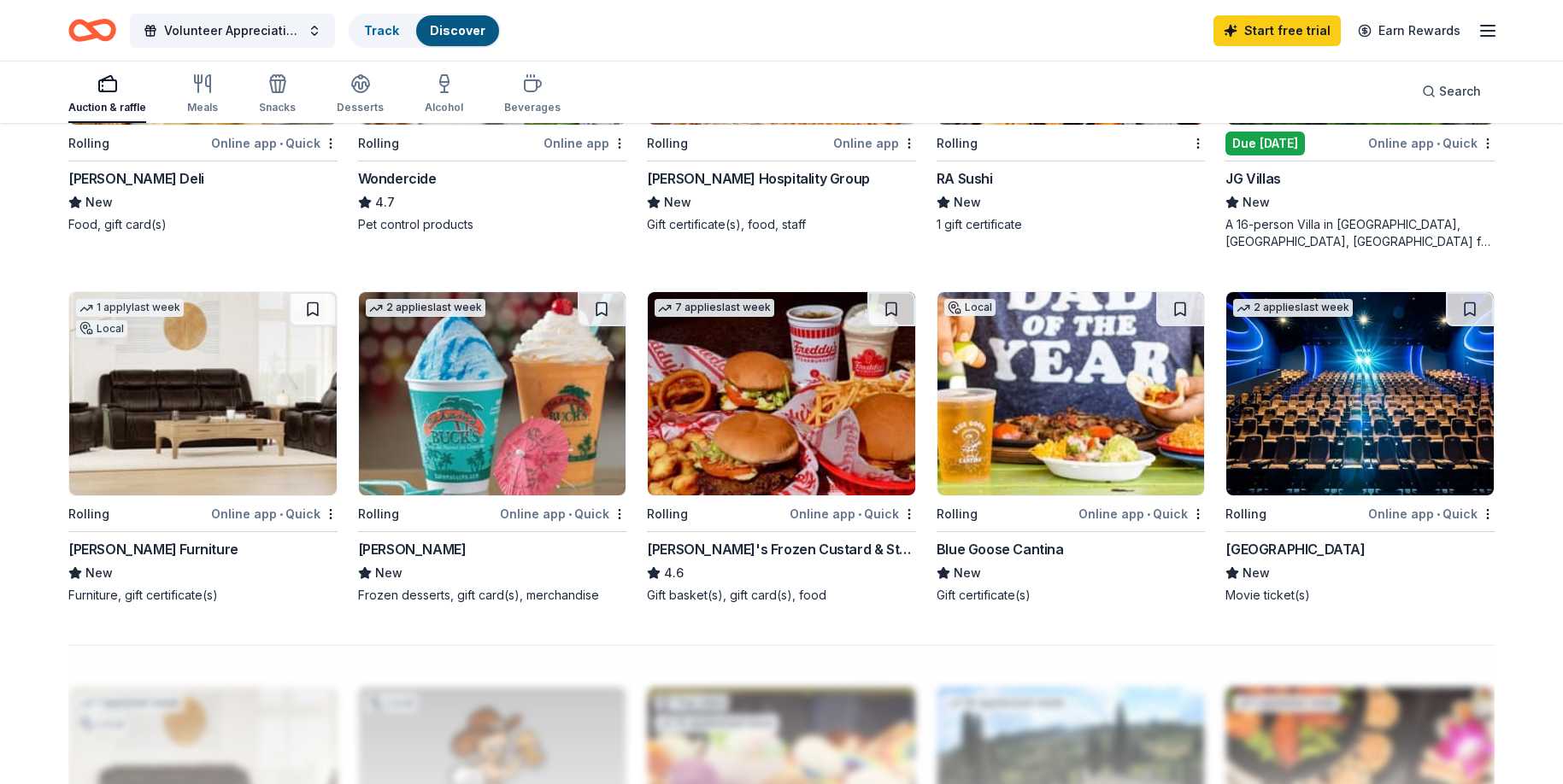
scroll to position [1136, 0]
click at [1049, 436] on img at bounding box center [1071, 392] width 267 height 203
click at [1300, 420] on img at bounding box center [1360, 392] width 267 height 203
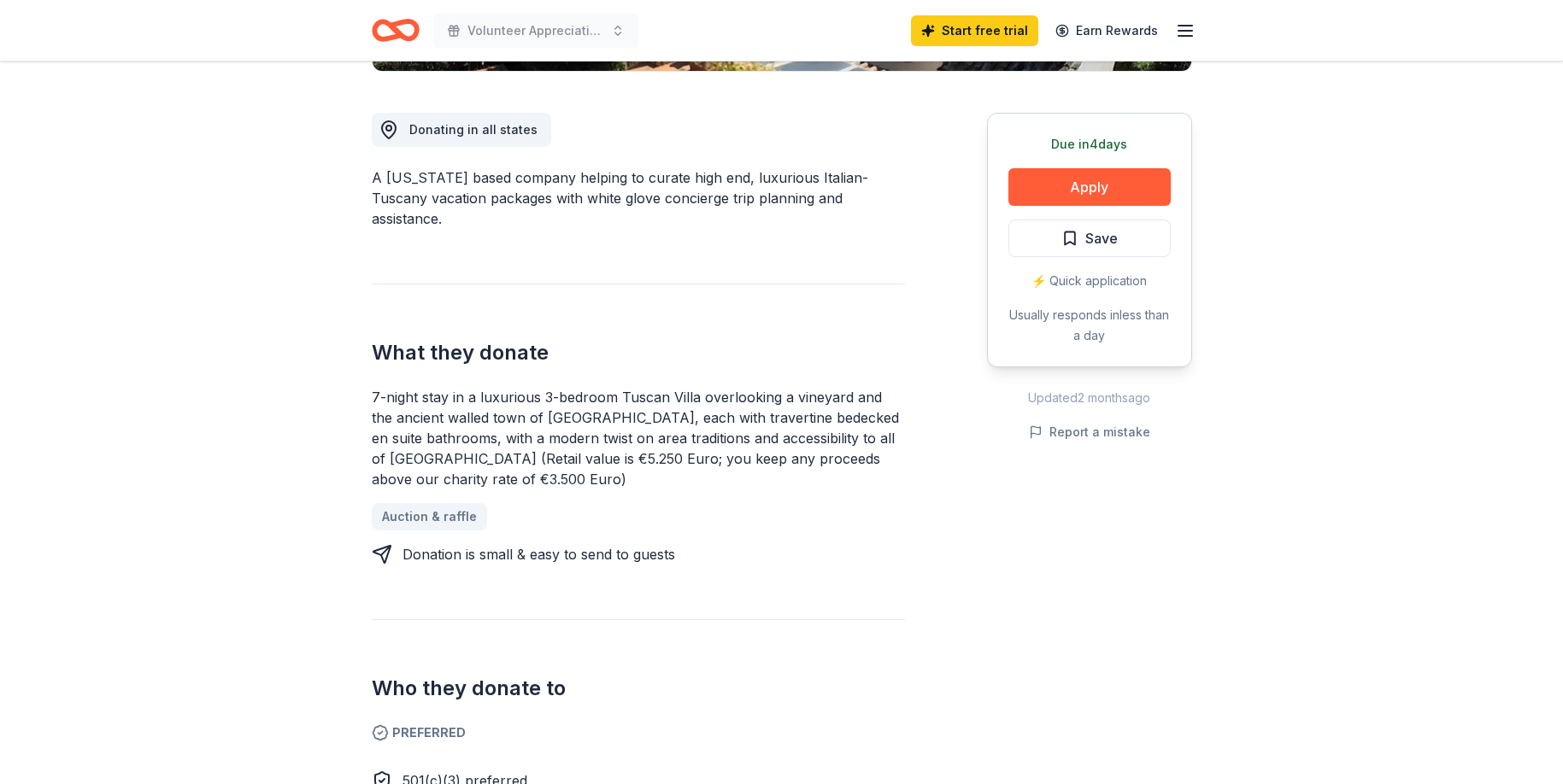
scroll to position [448, 0]
click at [1074, 188] on button "Apply" at bounding box center [1089, 186] width 162 height 38
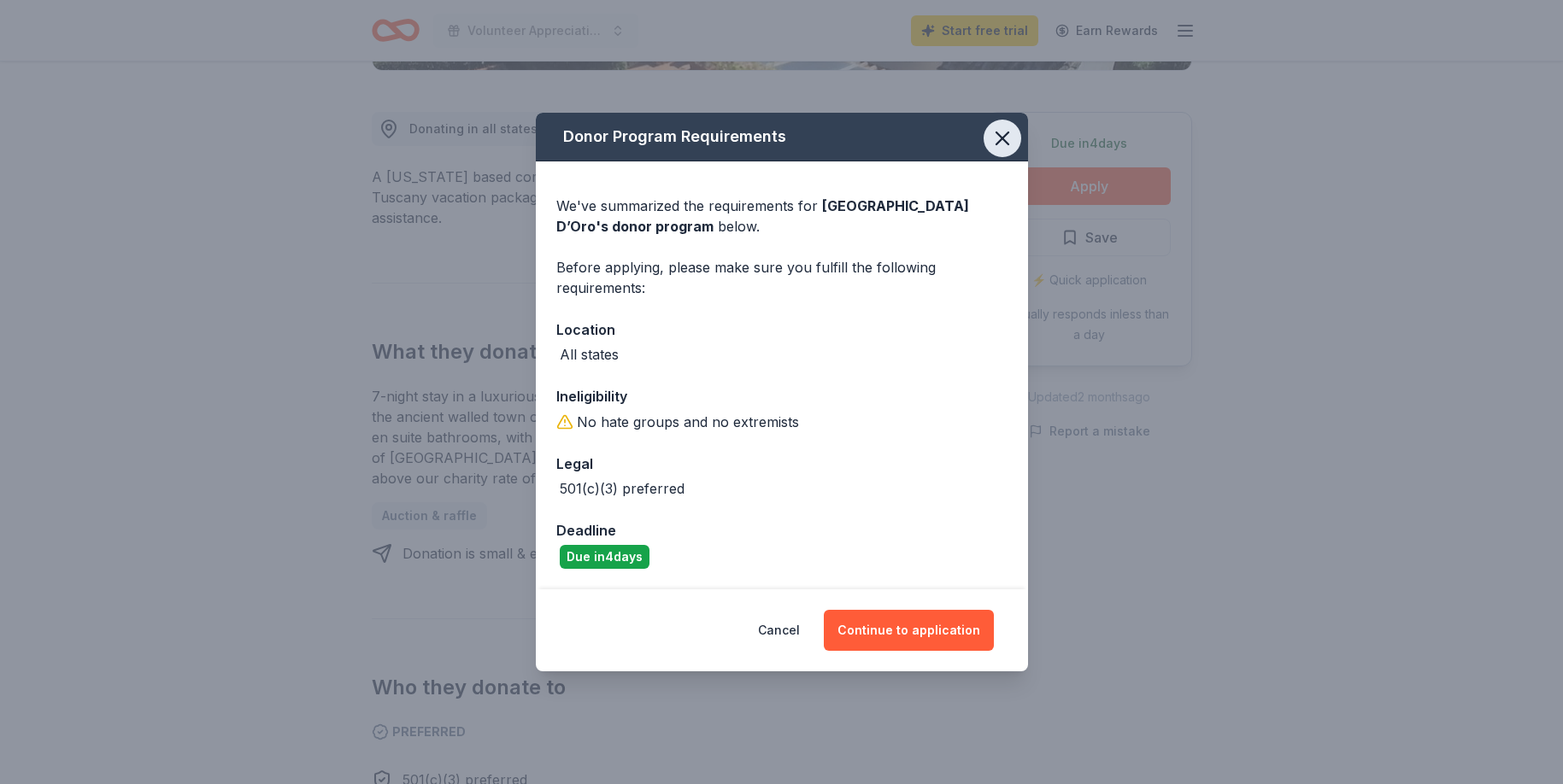
click at [1002, 136] on icon "button" at bounding box center [1002, 138] width 12 height 12
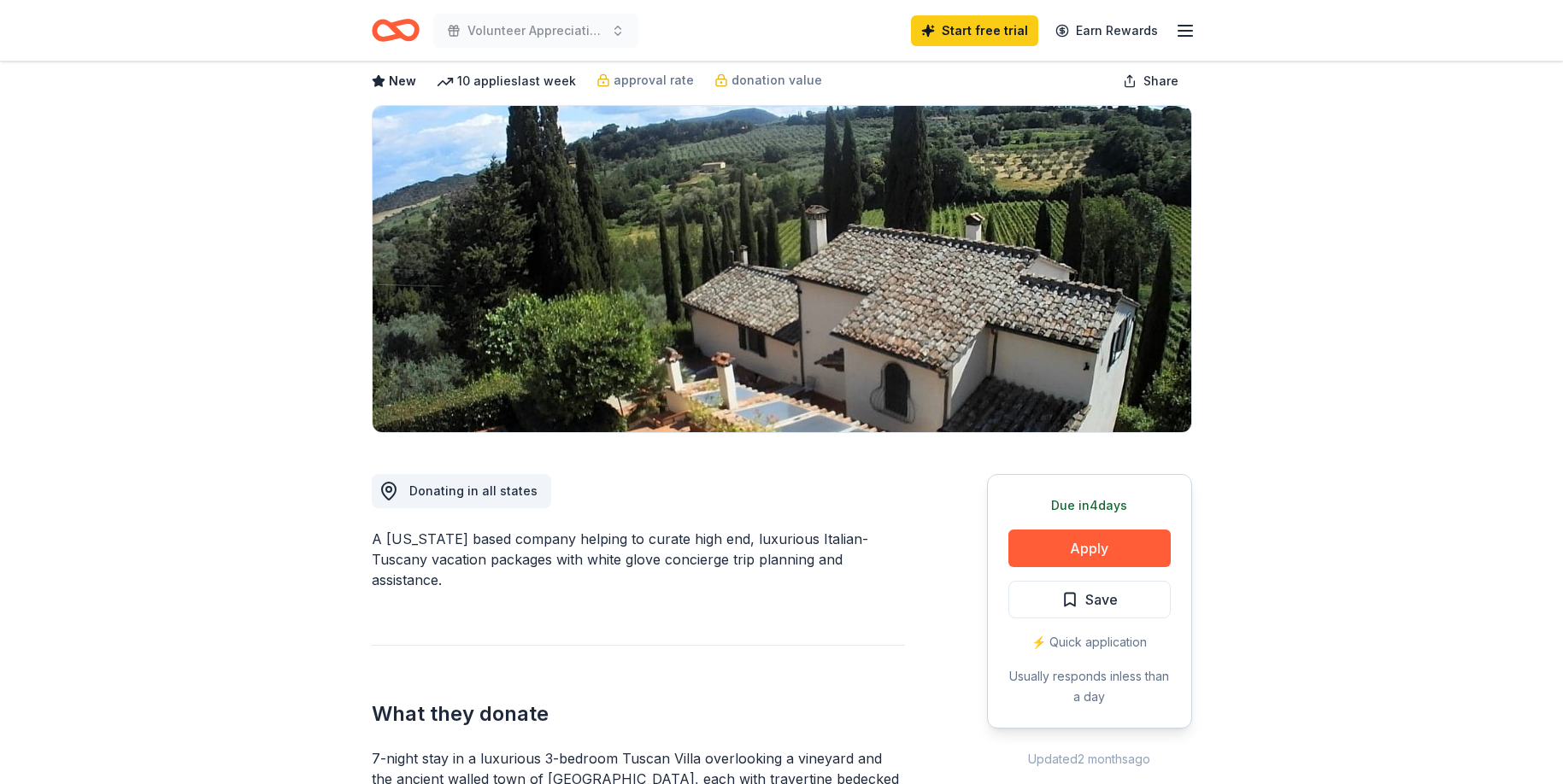
scroll to position [0, 0]
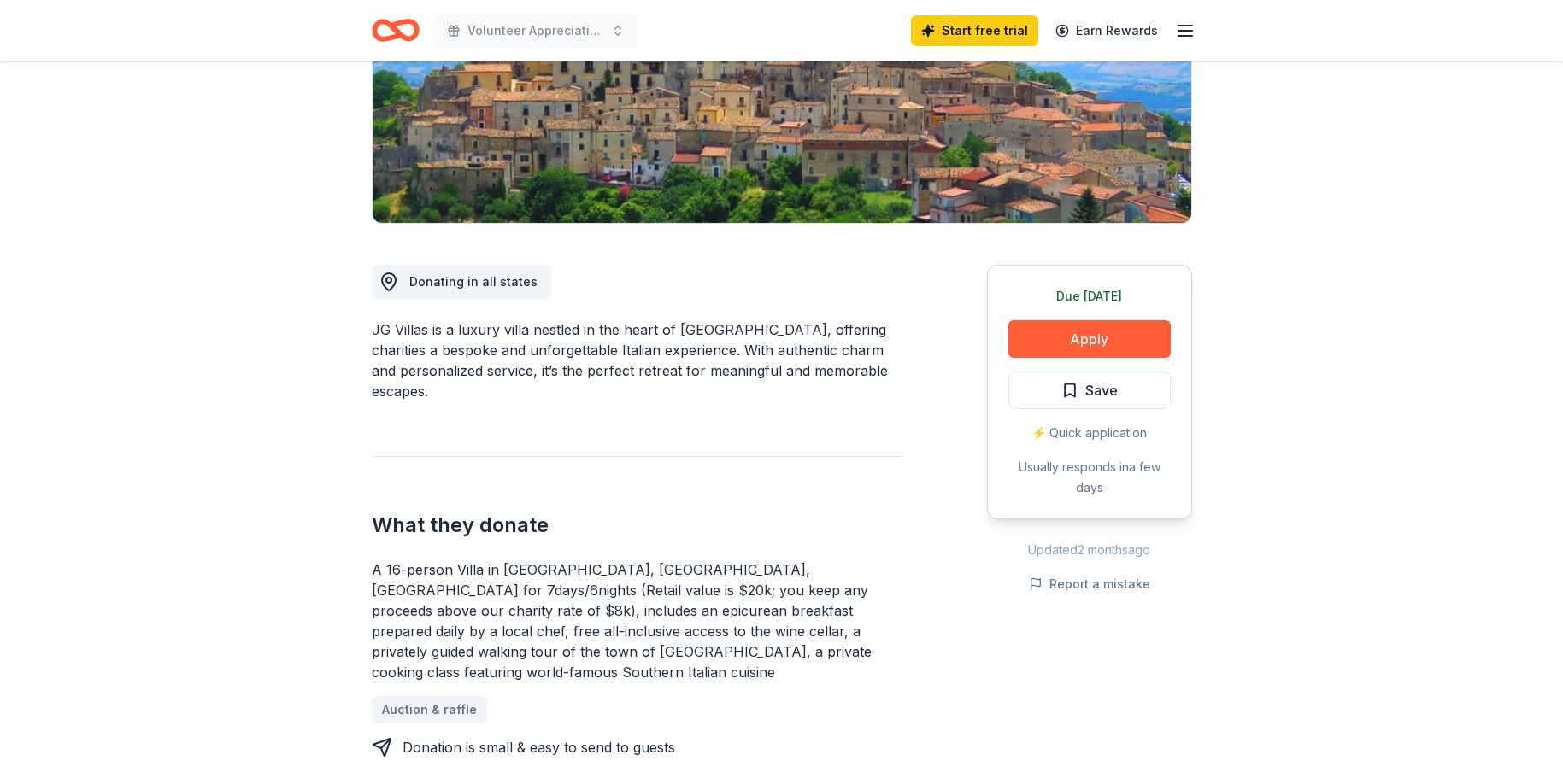
scroll to position [384, 0]
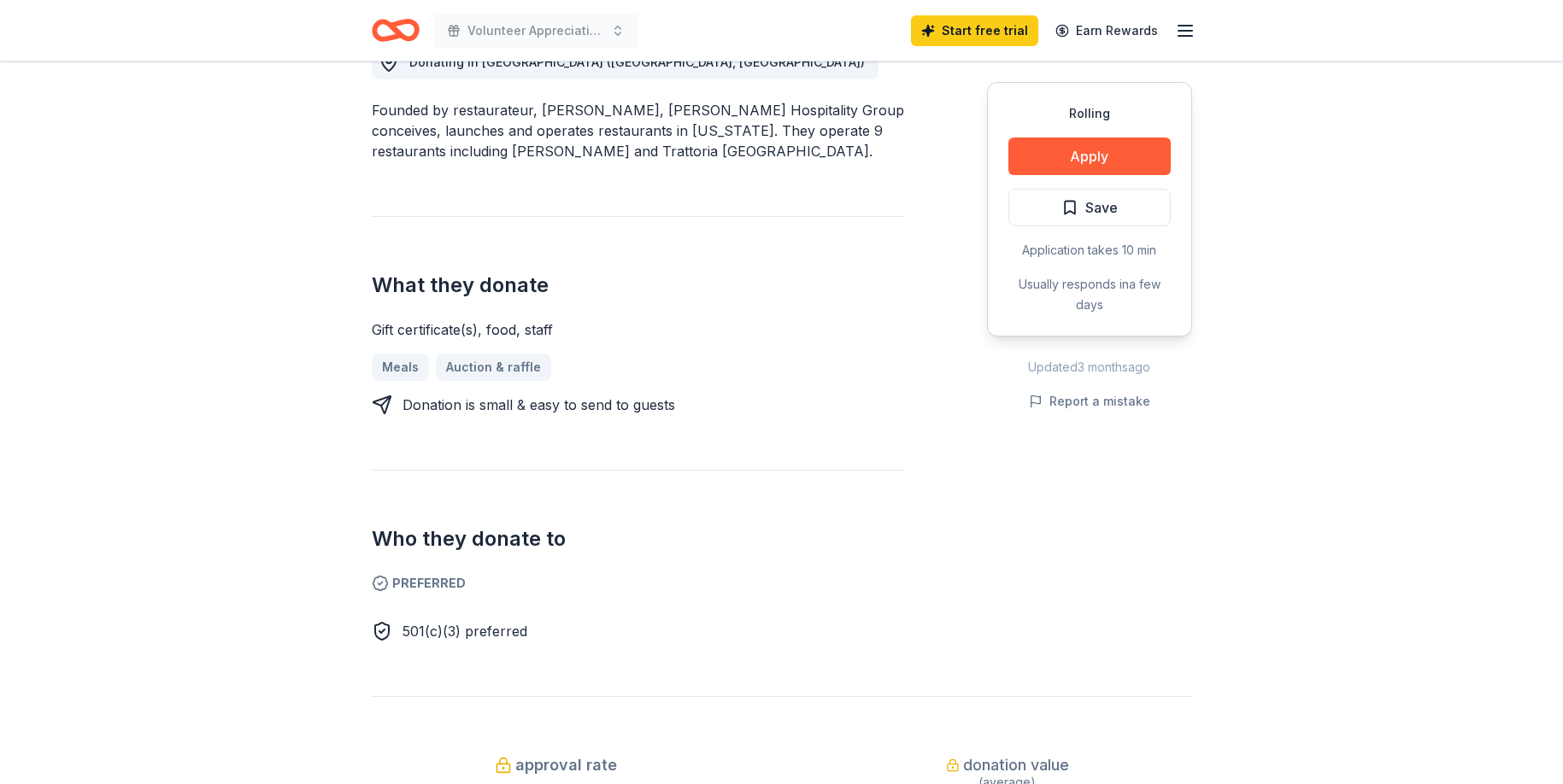
scroll to position [534, 0]
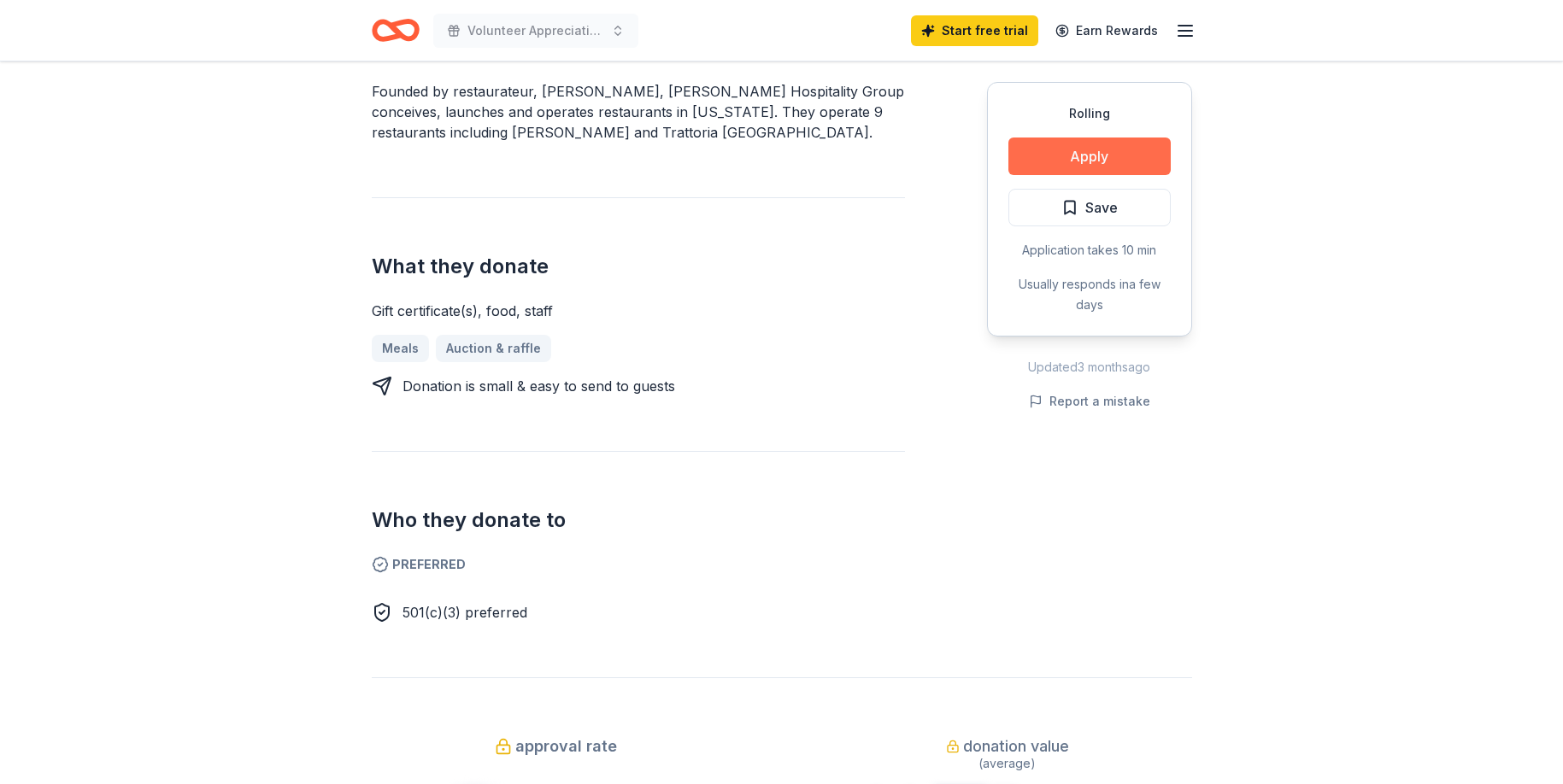
click at [1077, 166] on button "Apply" at bounding box center [1089, 156] width 162 height 38
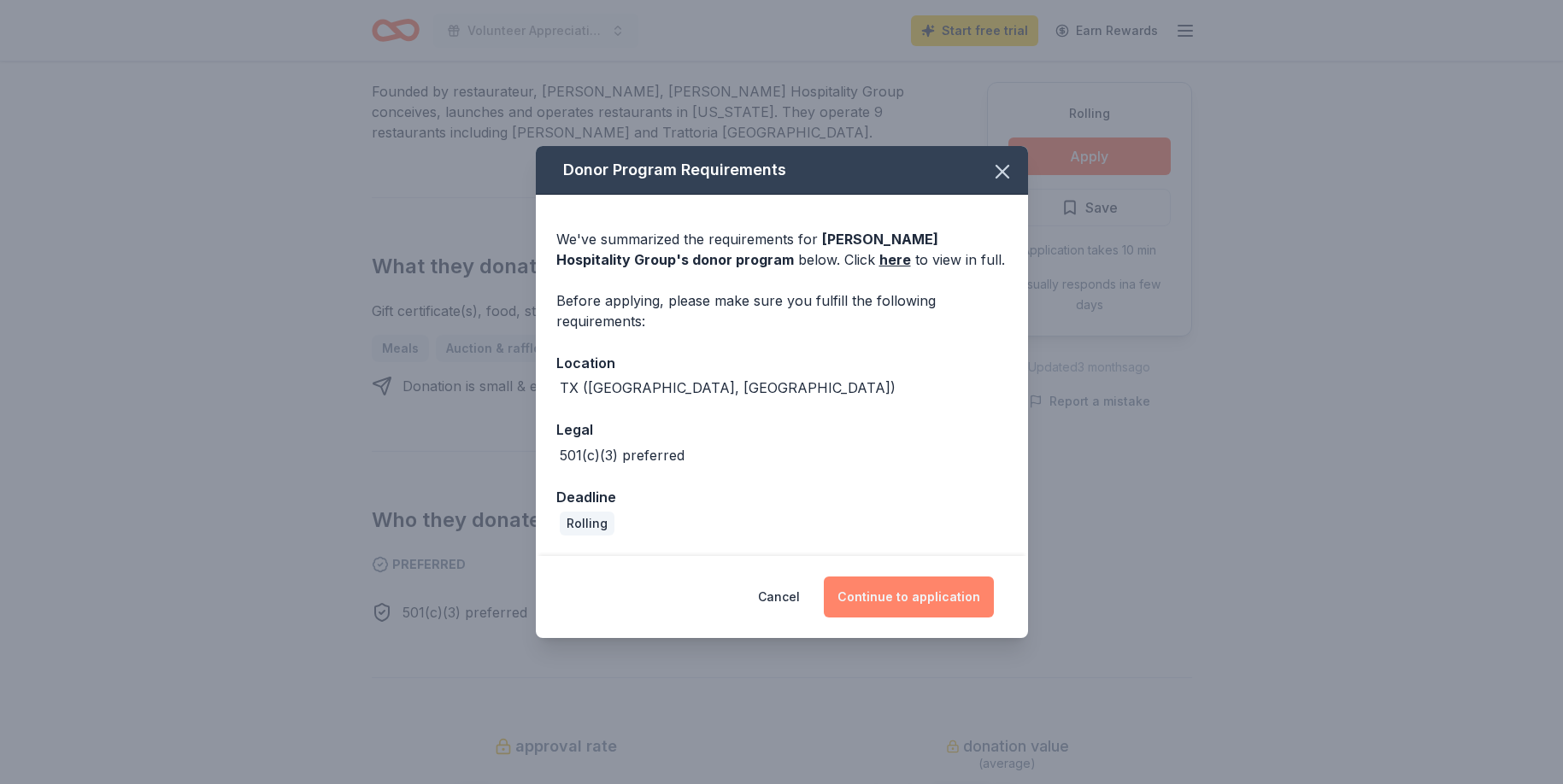
click at [899, 581] on button "Continue to application" at bounding box center [908, 597] width 170 height 41
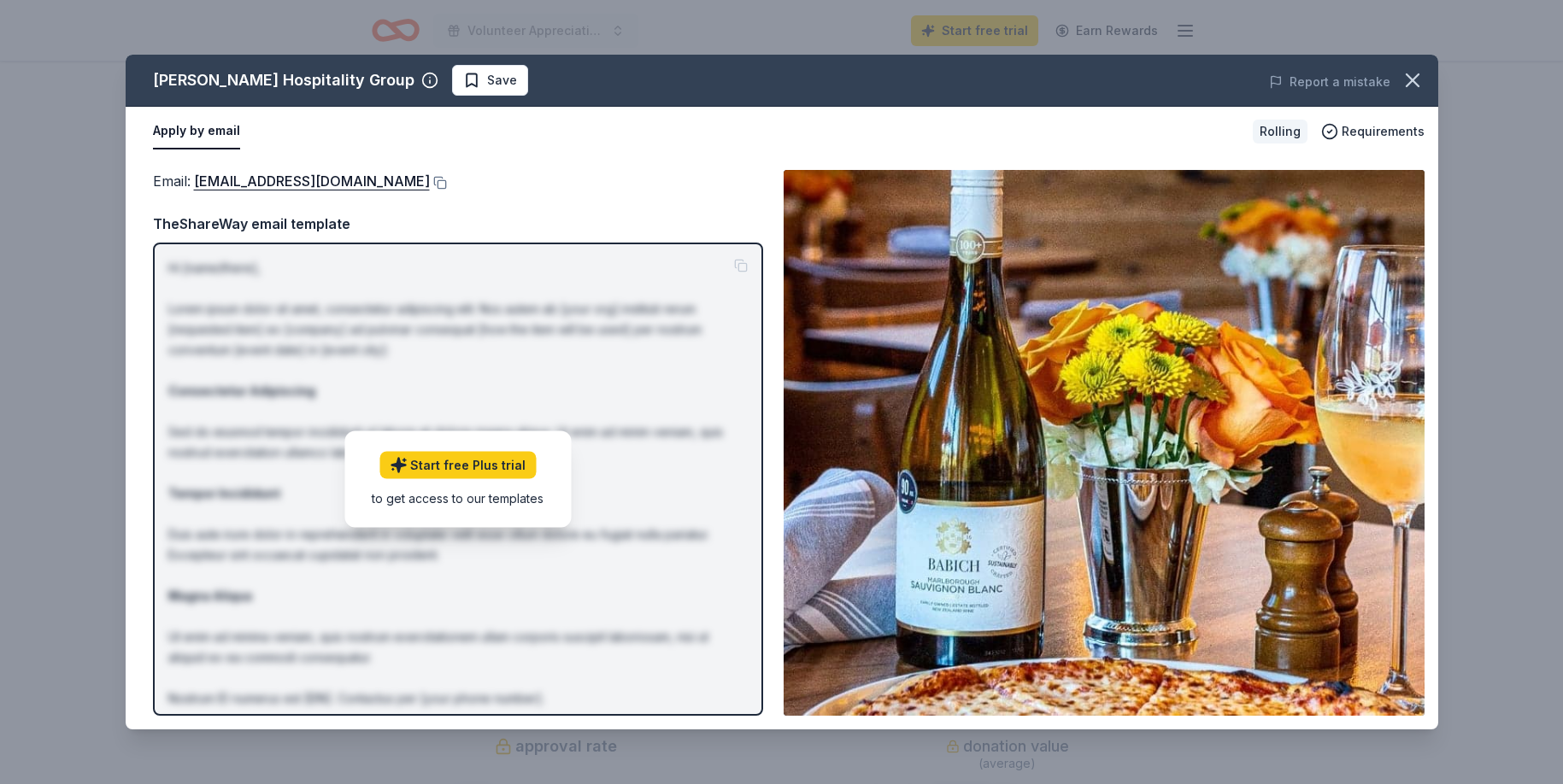
click at [493, 505] on div "to get access to our templates" at bounding box center [458, 497] width 171 height 18
click at [626, 400] on p "Hi [name/there], Lorem ipsum dolor sit amet, consectetur adipiscing elit. Nos a…" at bounding box center [458, 514] width 579 height 512
click at [1149, 421] on img at bounding box center [1103, 443] width 641 height 546
click at [200, 129] on button "Apply by email" at bounding box center [195, 131] width 87 height 36
click at [385, 179] on link "[EMAIL_ADDRESS][DOMAIN_NAME]" at bounding box center [312, 181] width 236 height 22
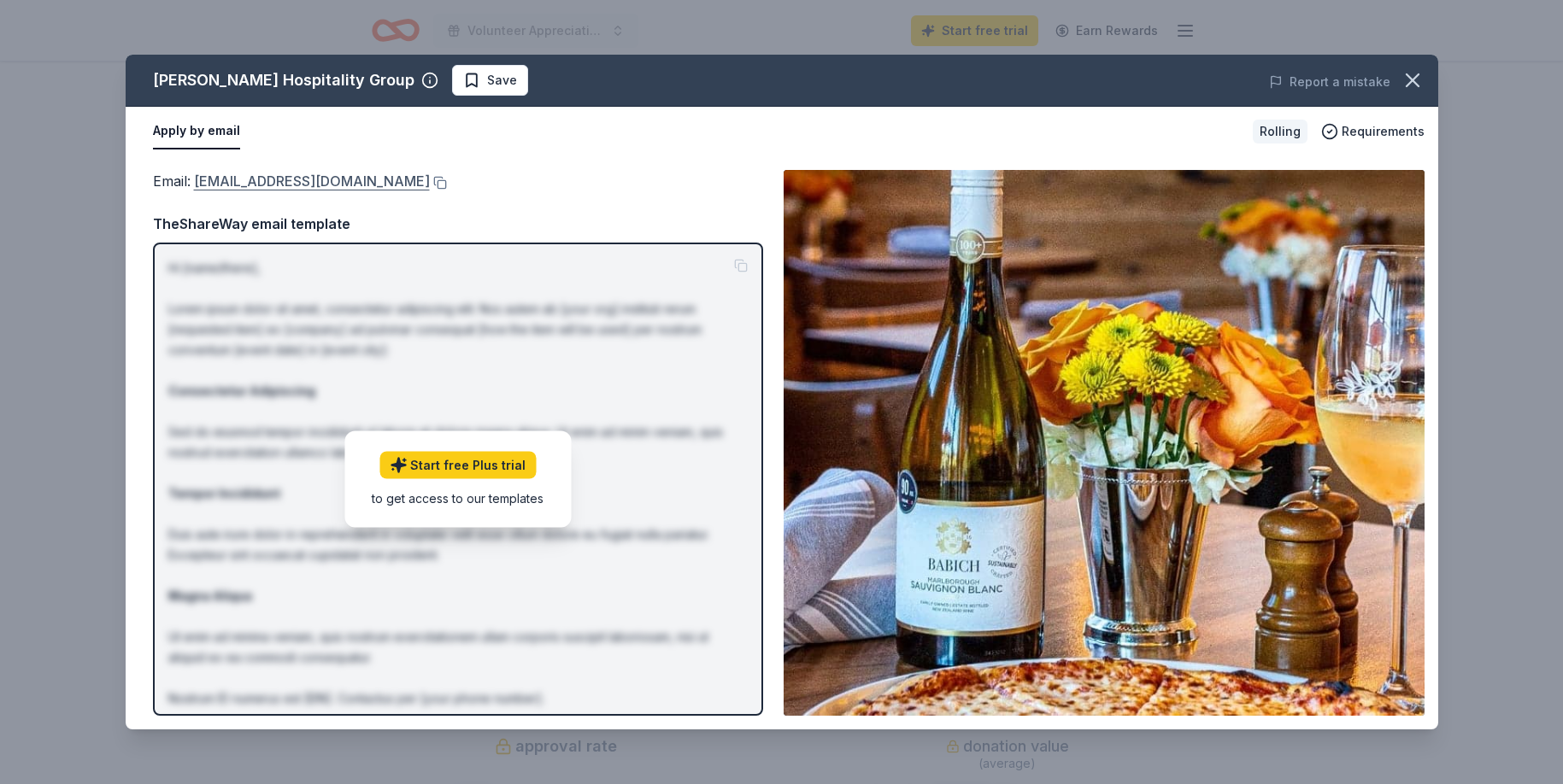
click at [358, 177] on link "[EMAIL_ADDRESS][DOMAIN_NAME]" at bounding box center [312, 181] width 236 height 22
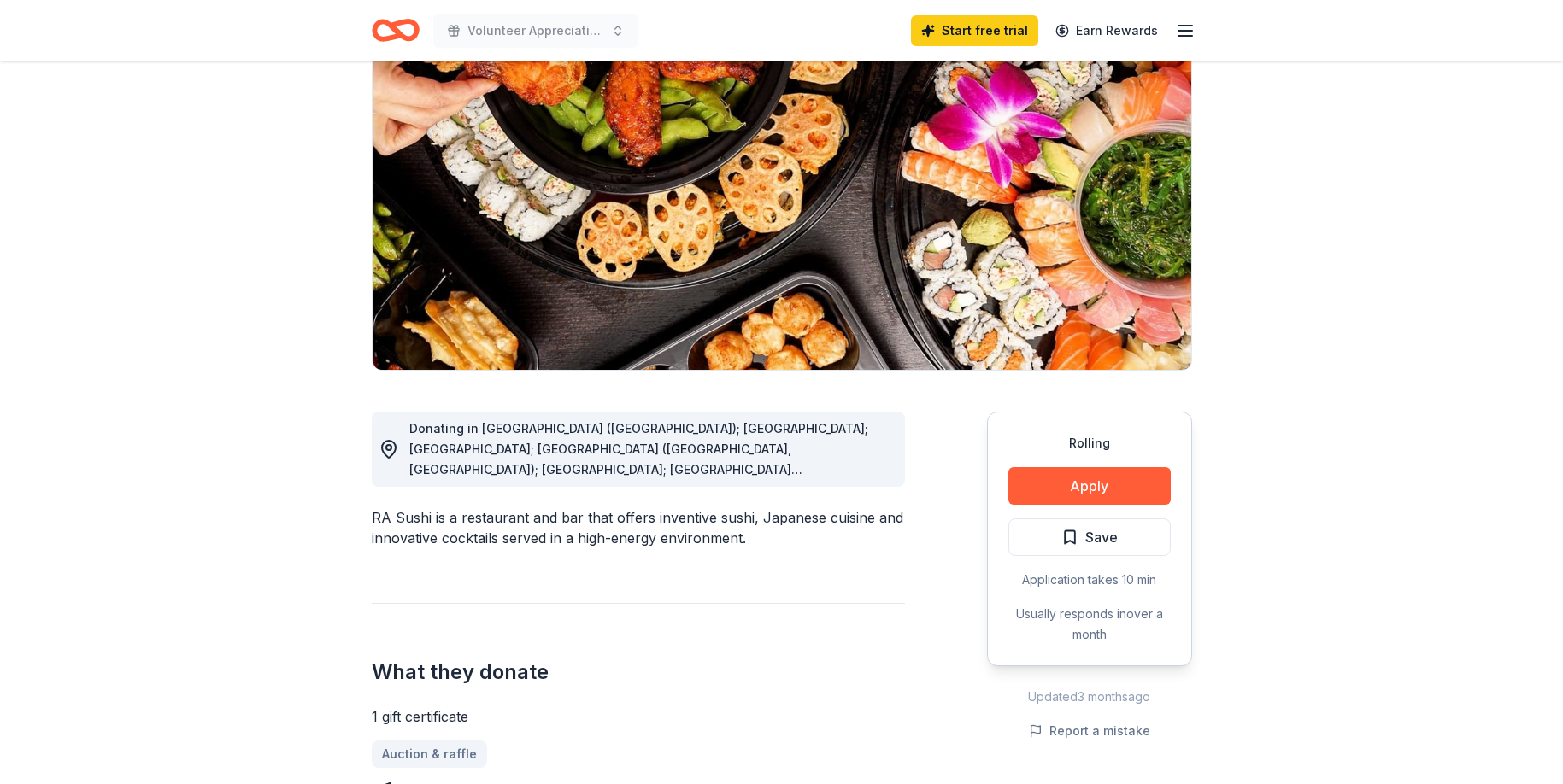
scroll to position [329, 0]
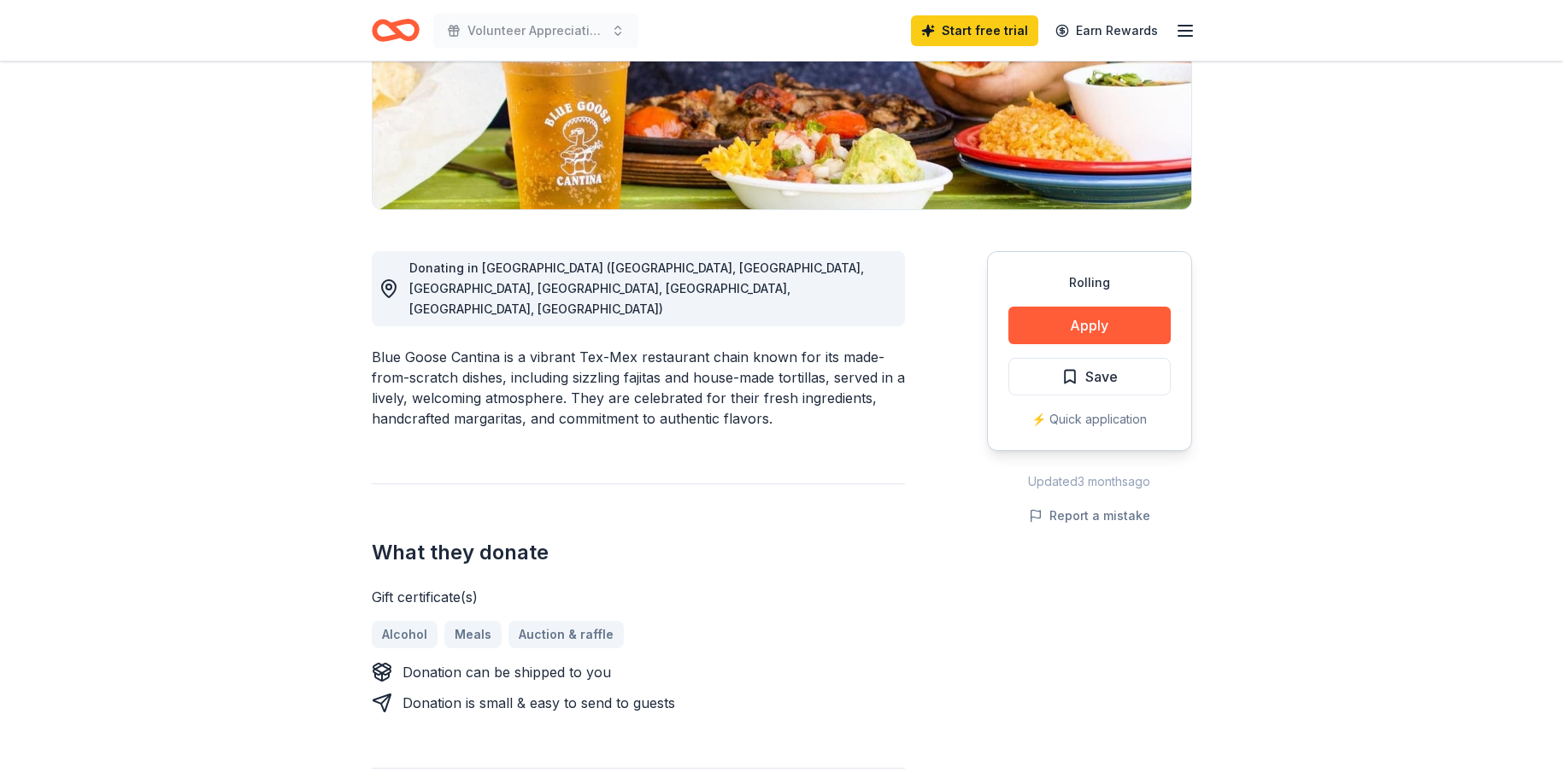
scroll to position [337, 0]
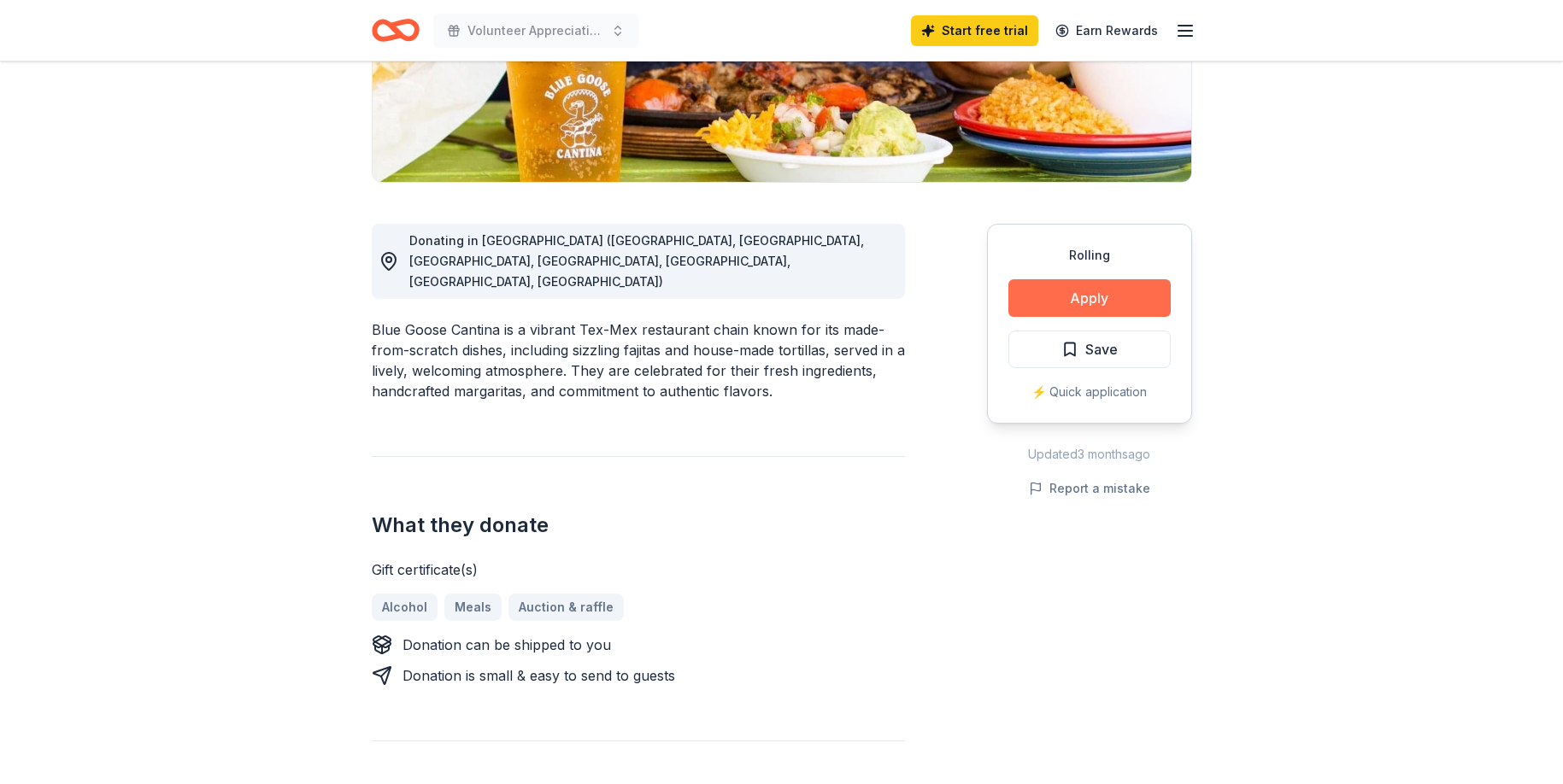
click at [1098, 312] on button "Apply" at bounding box center [1089, 298] width 162 height 38
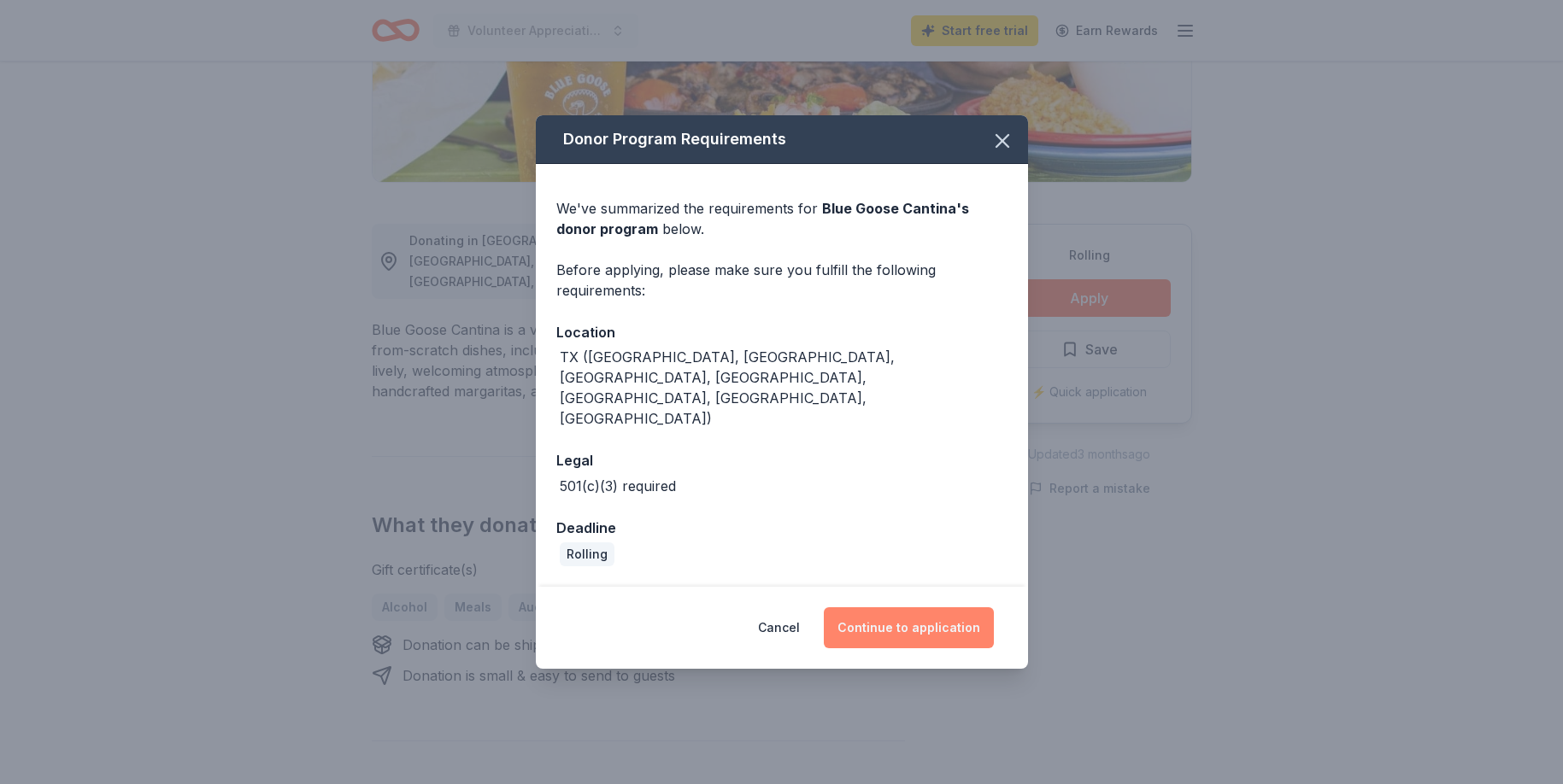
click at [944, 607] on button "Continue to application" at bounding box center [908, 627] width 170 height 41
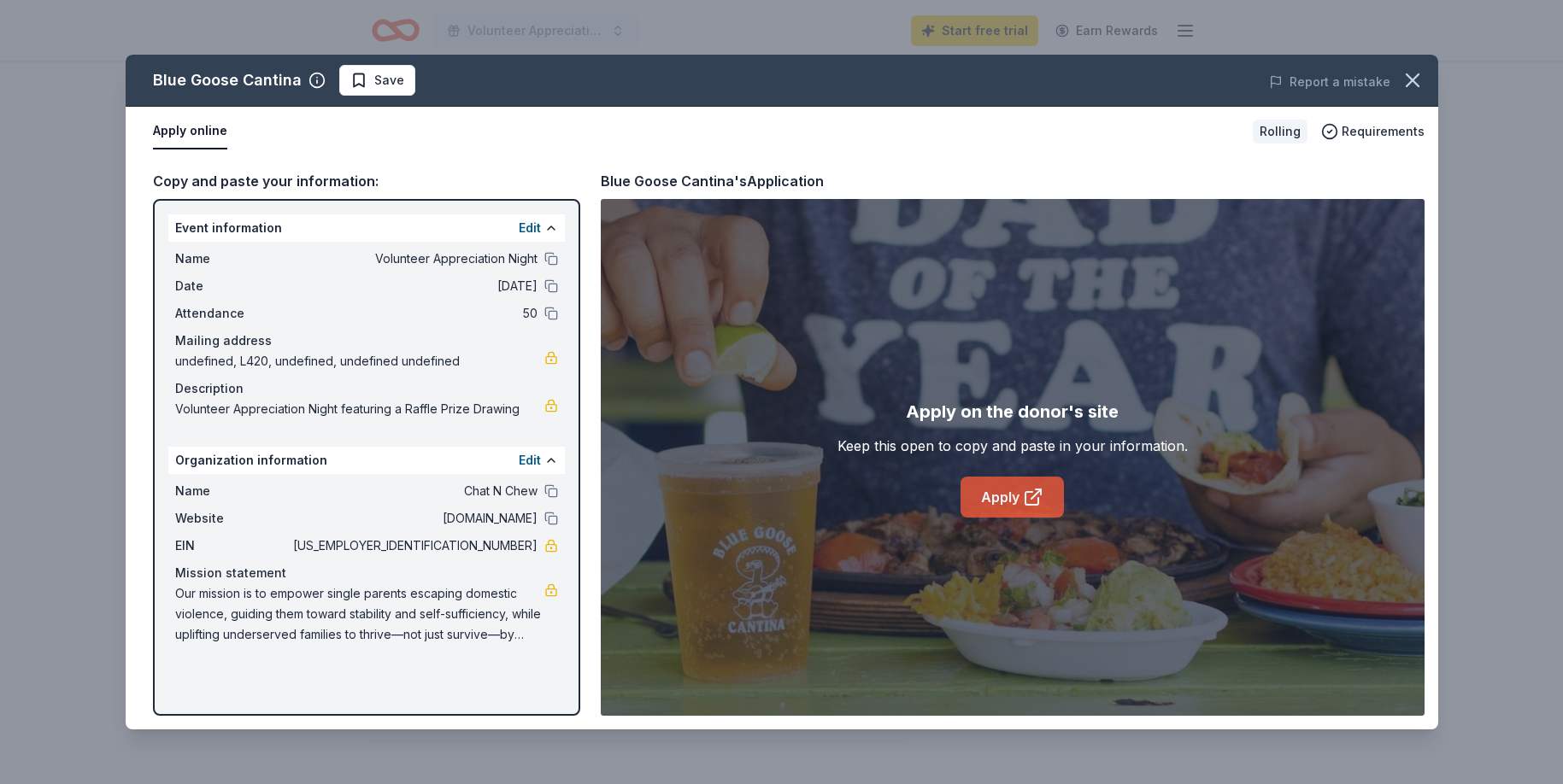
click at [995, 500] on link "Apply" at bounding box center [1012, 496] width 104 height 41
click at [1409, 88] on icon "button" at bounding box center [1412, 81] width 24 height 24
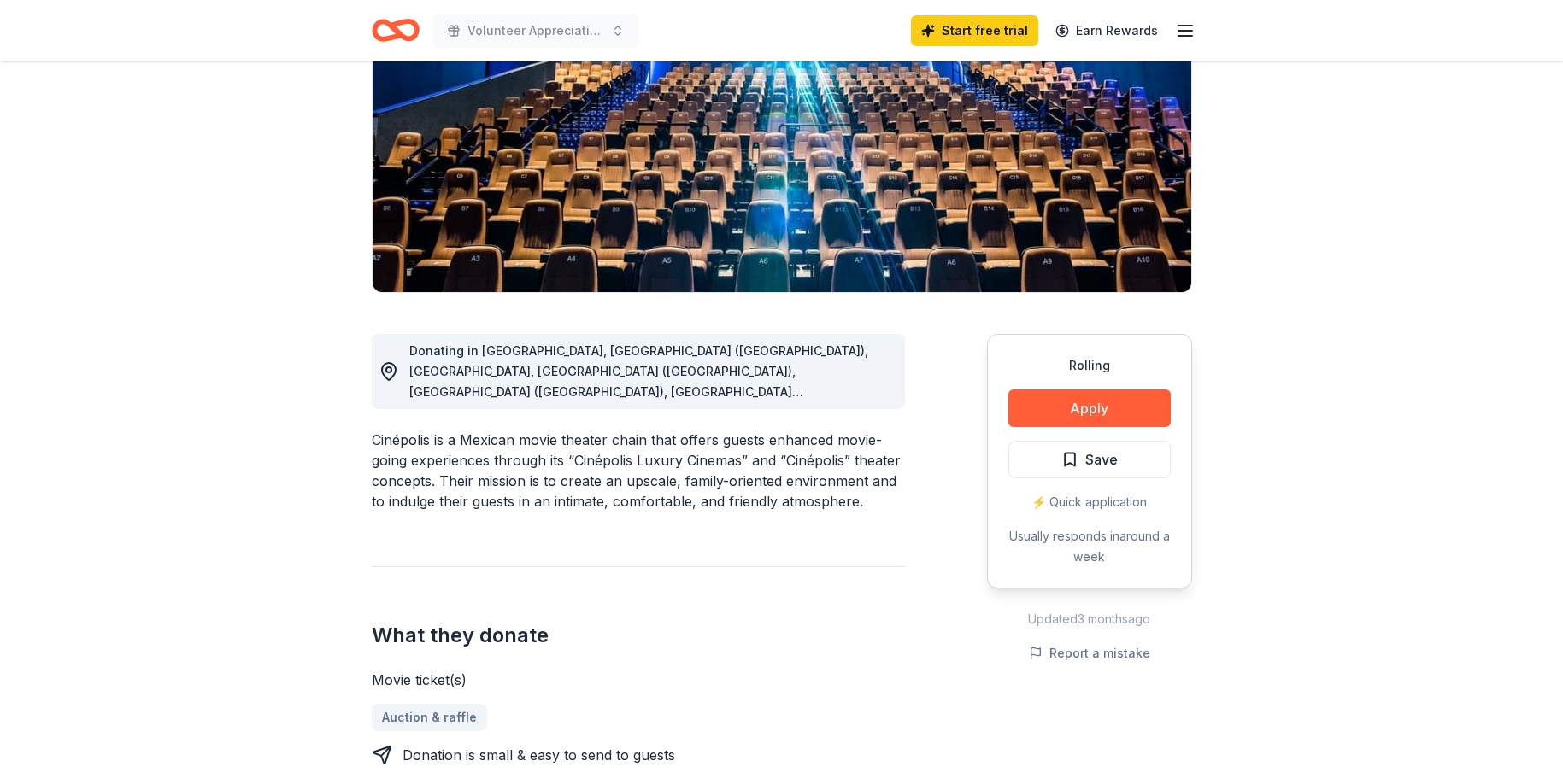
scroll to position [245, 0]
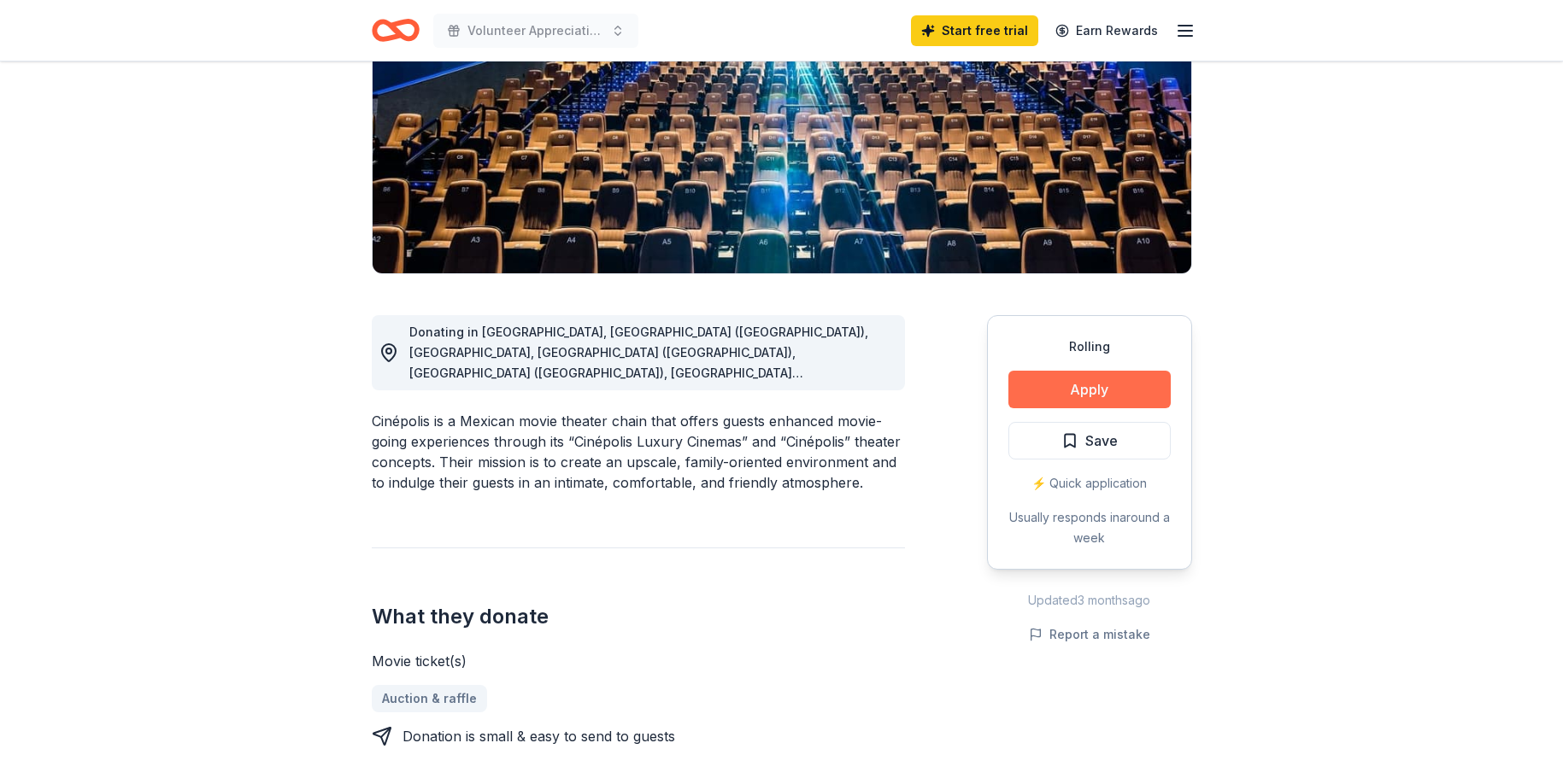
click at [1083, 394] on button "Apply" at bounding box center [1089, 390] width 162 height 38
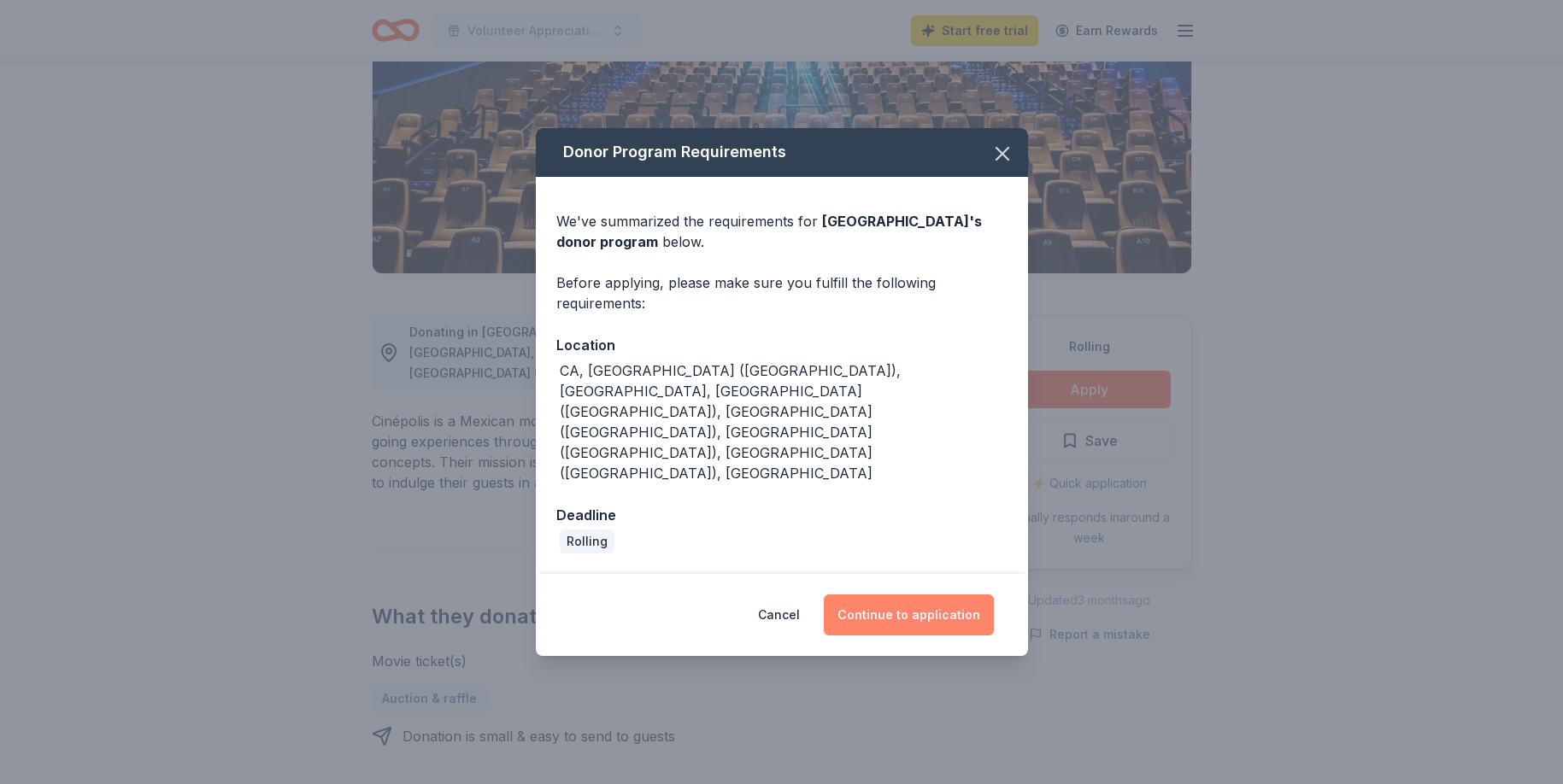
click at [924, 595] on button "Continue to application" at bounding box center [908, 615] width 170 height 41
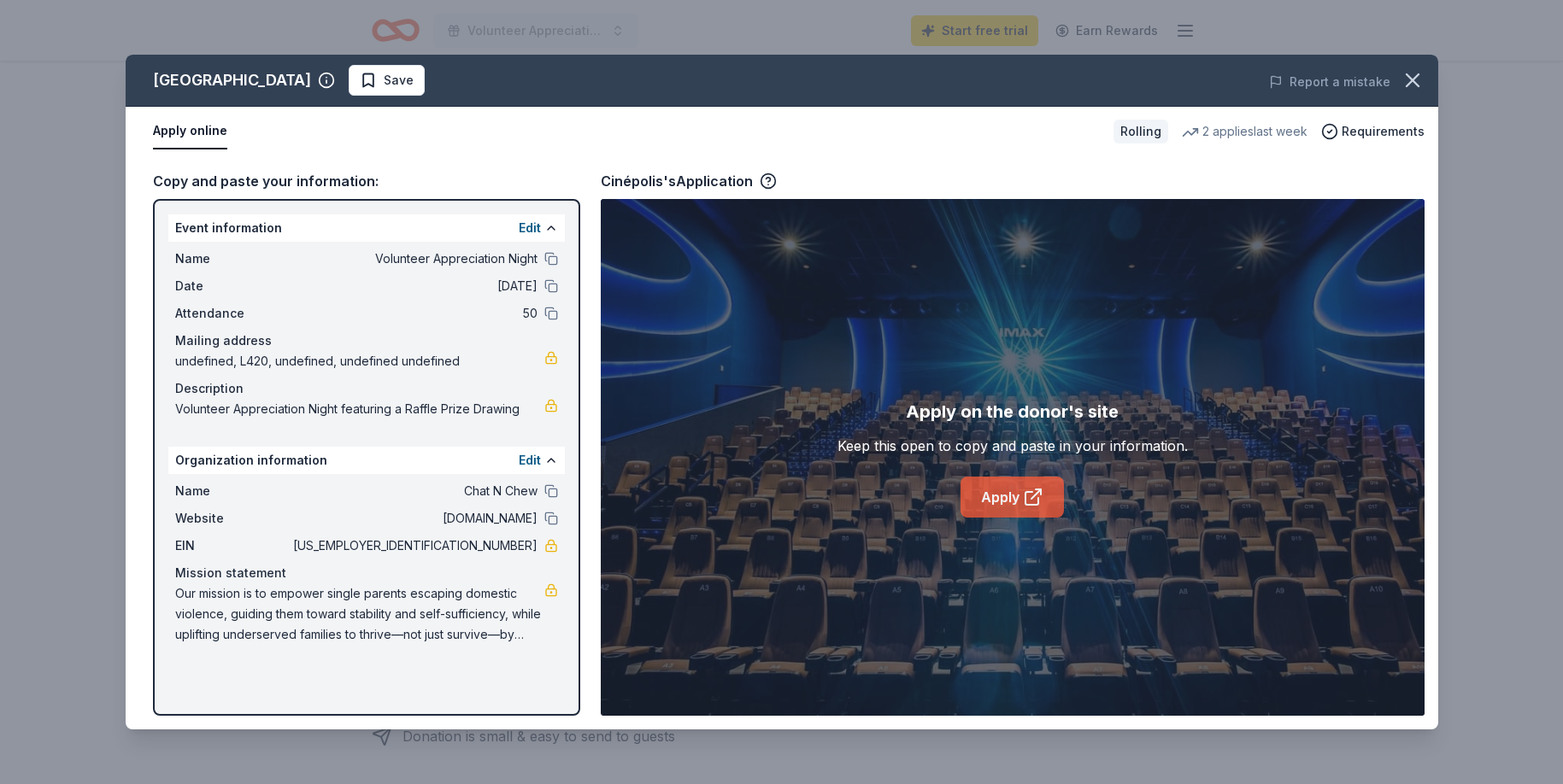
click at [998, 499] on link "Apply" at bounding box center [1012, 496] width 104 height 41
